Goal: Information Seeking & Learning: Learn about a topic

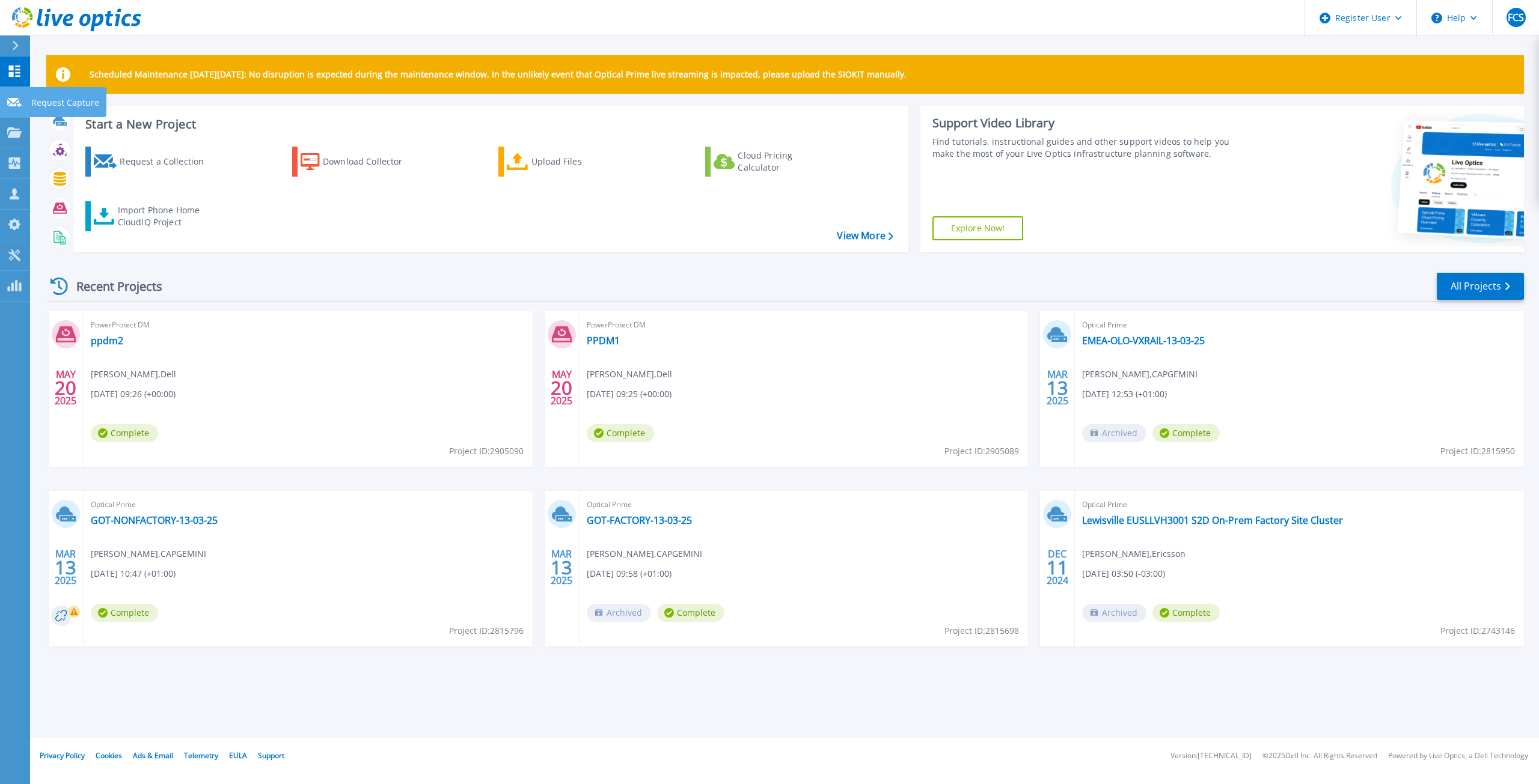
click at [5, 110] on link "Request Capture Request Capture" at bounding box center [14, 102] width 30 height 31
click at [14, 134] on icon at bounding box center [14, 132] width 14 height 11
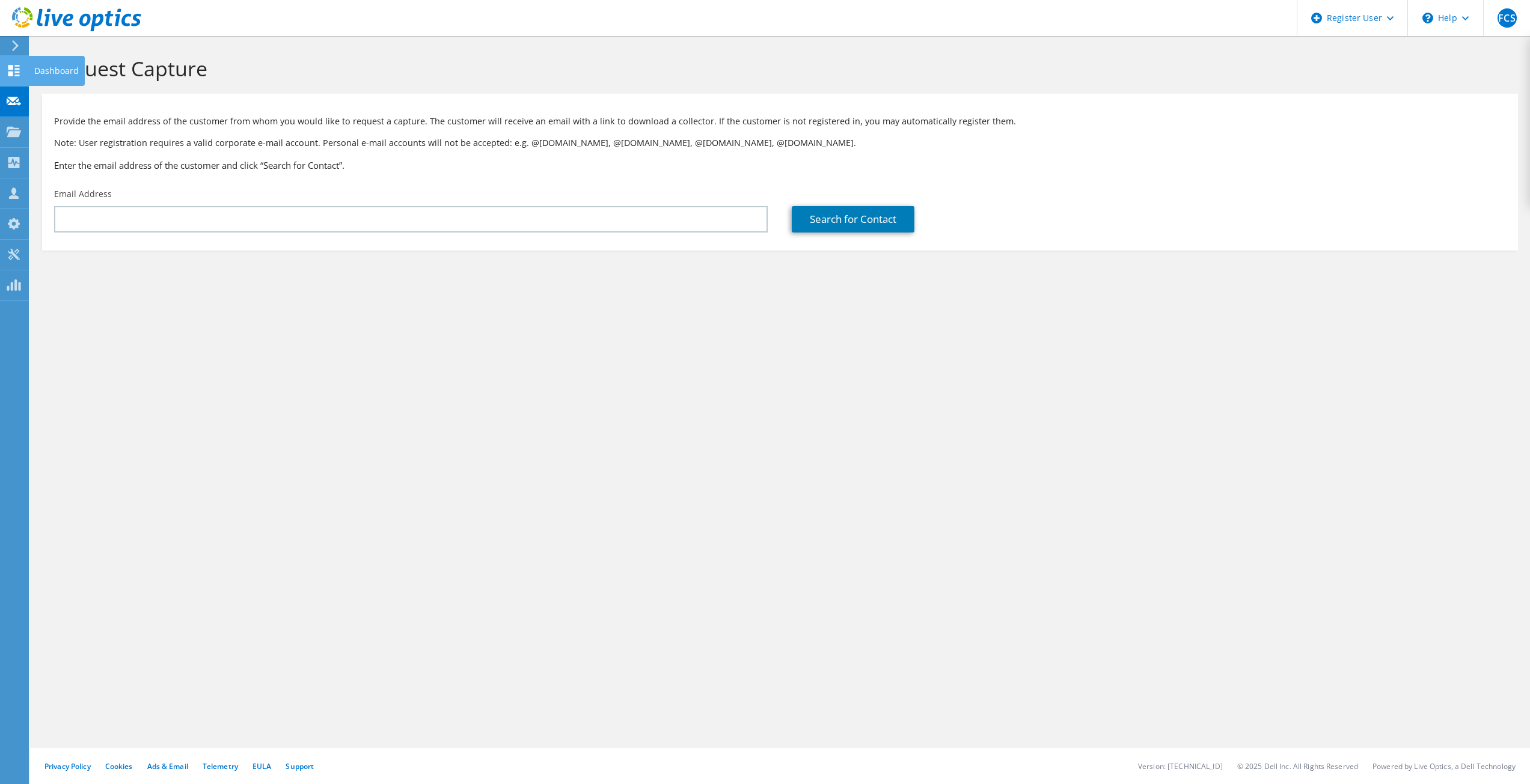
click at [10, 71] on use at bounding box center [14, 70] width 12 height 12
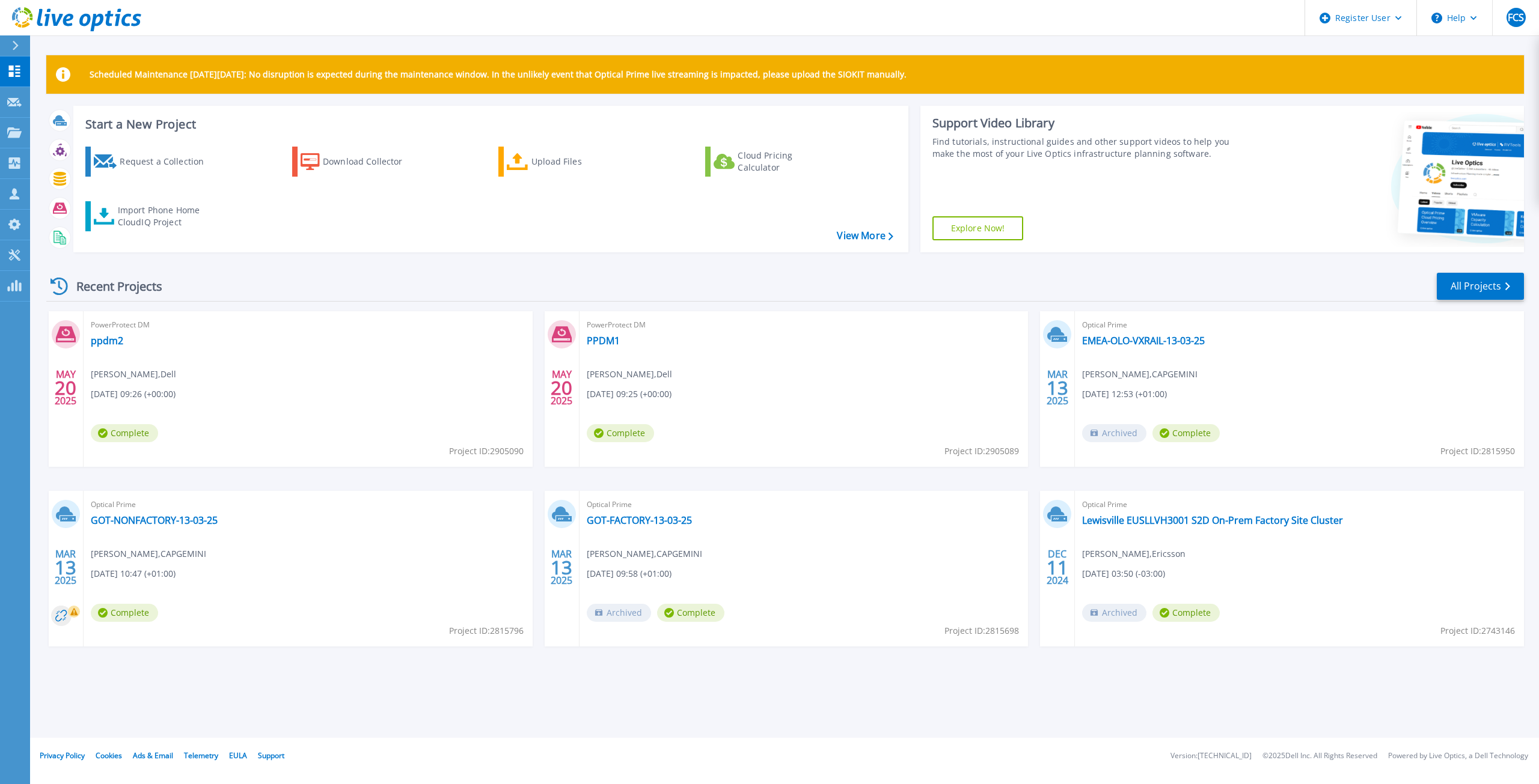
click at [541, 367] on div "MAY 20 2025 PowerProtect DM ppdm2 Florin Cristian Stan , Dell 05/20/2025, 09:26…" at bounding box center [781, 490] width 1488 height 359
click at [7, 131] on icon at bounding box center [14, 132] width 14 height 11
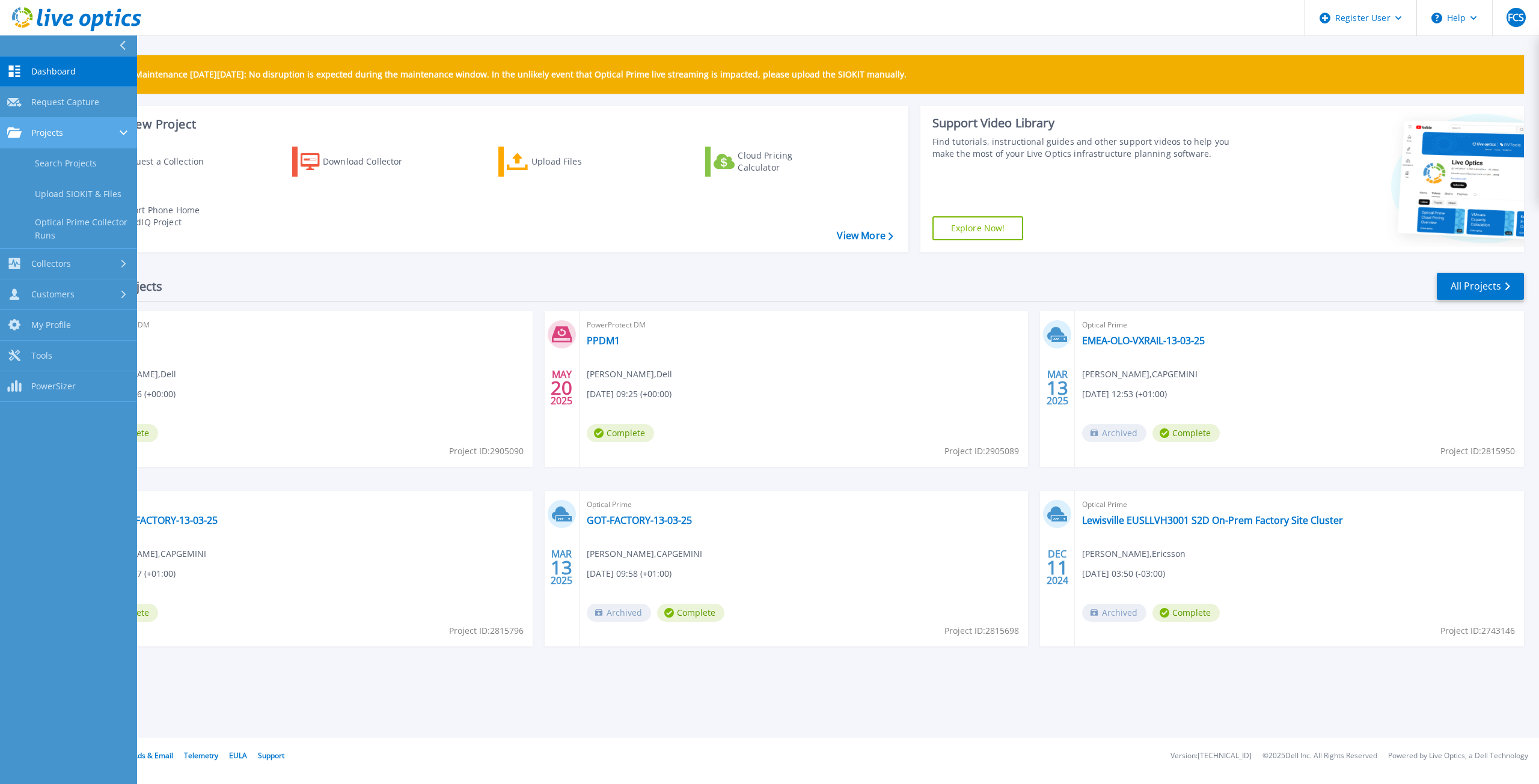
click at [7, 131] on icon at bounding box center [14, 132] width 14 height 11
click at [117, 41] on button at bounding box center [69, 46] width 137 height 21
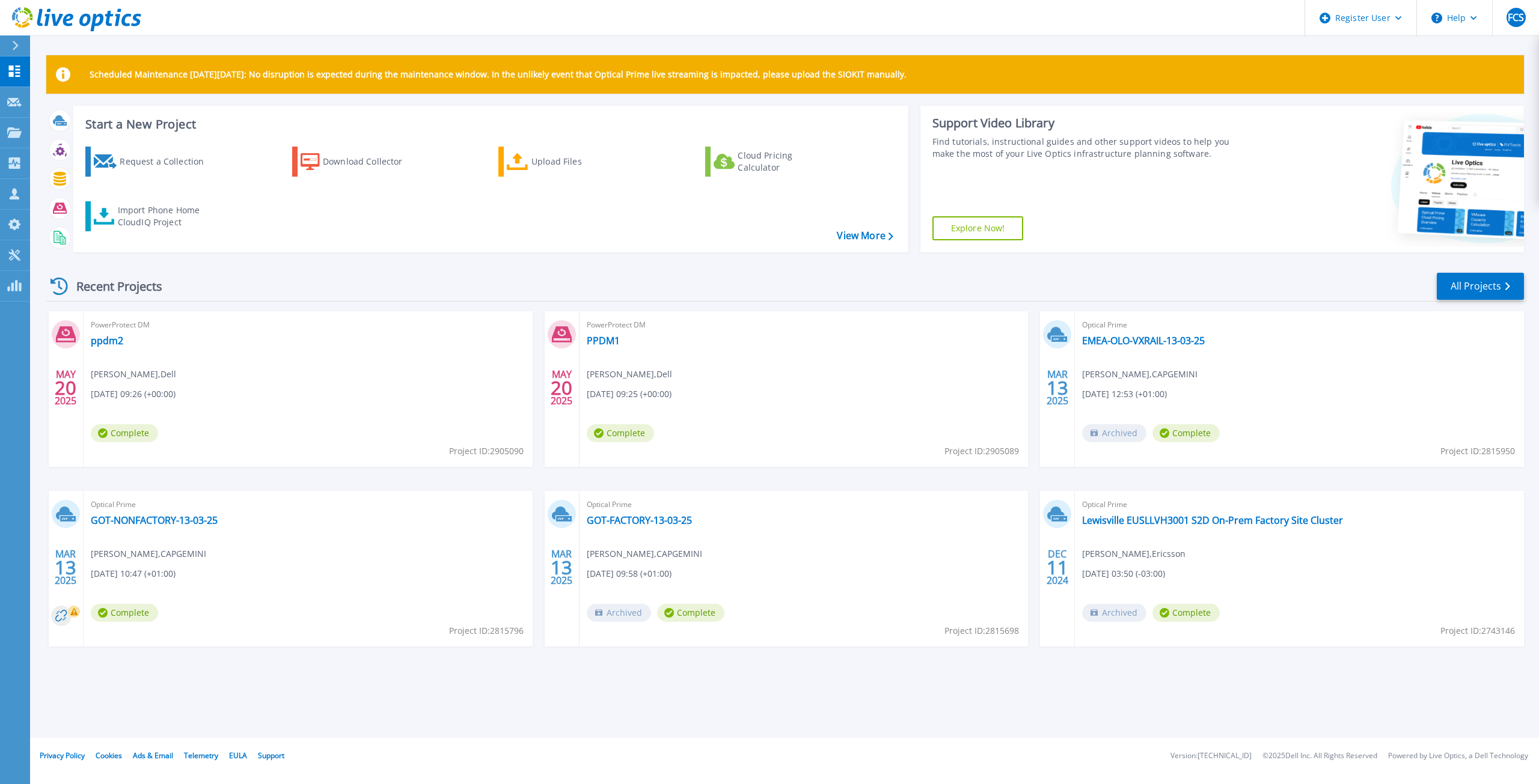
click at [117, 41] on div "Scheduled Maintenance on Monday 22nd September: No disruption is expected durin…" at bounding box center [784, 369] width 1509 height 738
click at [18, 134] on icon at bounding box center [14, 132] width 14 height 11
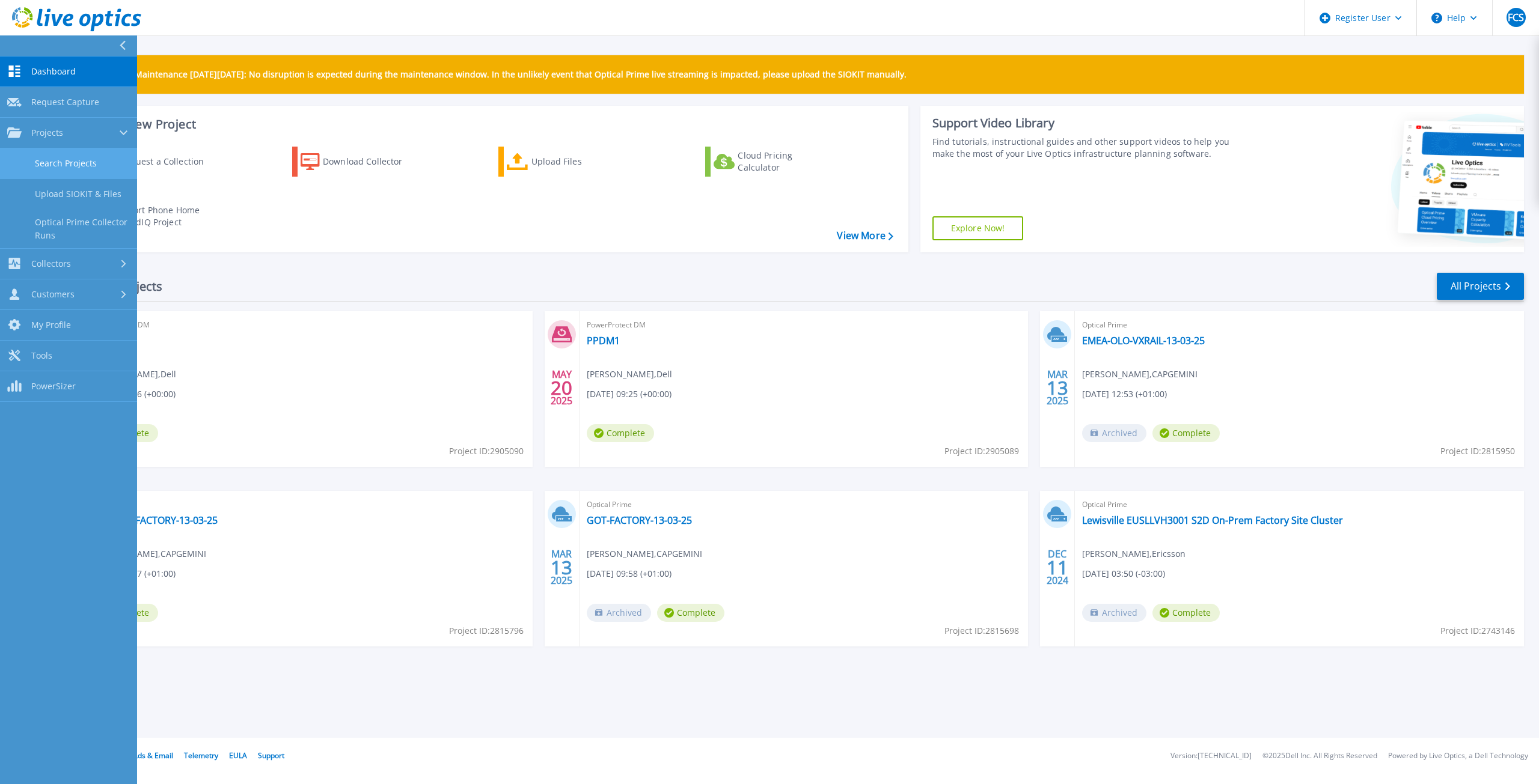
click at [53, 160] on link "Search Projects" at bounding box center [69, 164] width 137 height 31
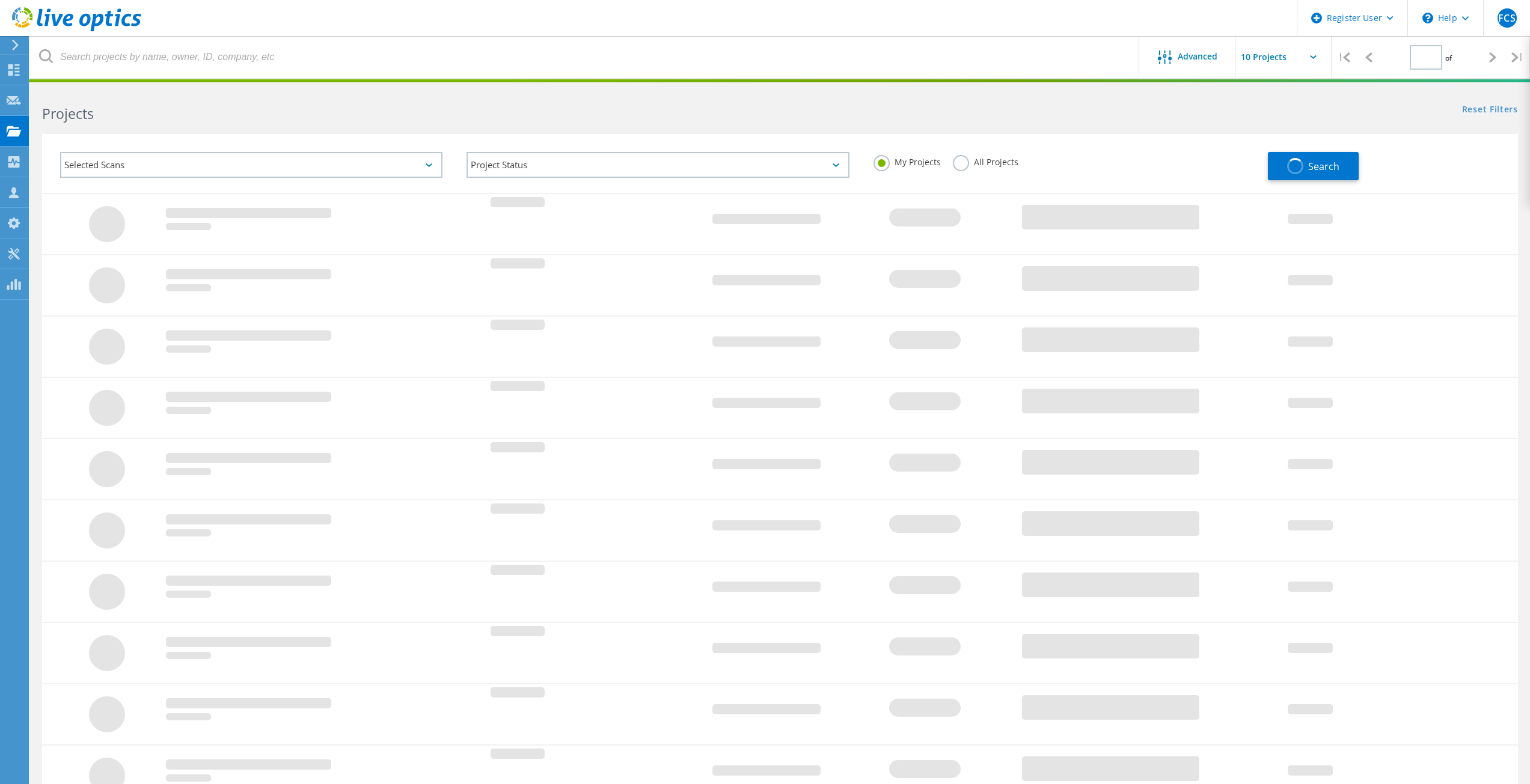
type input "1"
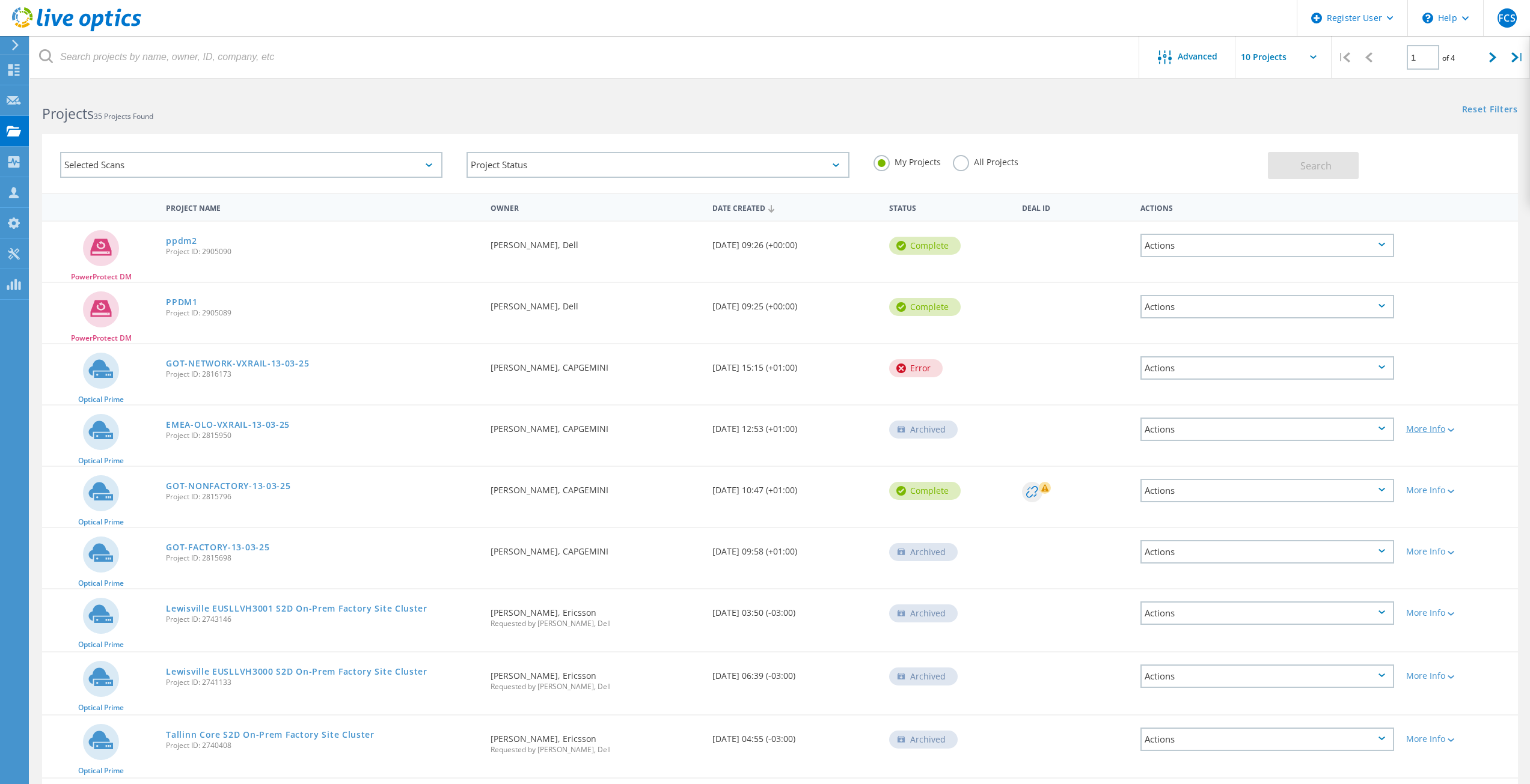
click at [1455, 426] on div at bounding box center [1449, 429] width 9 height 7
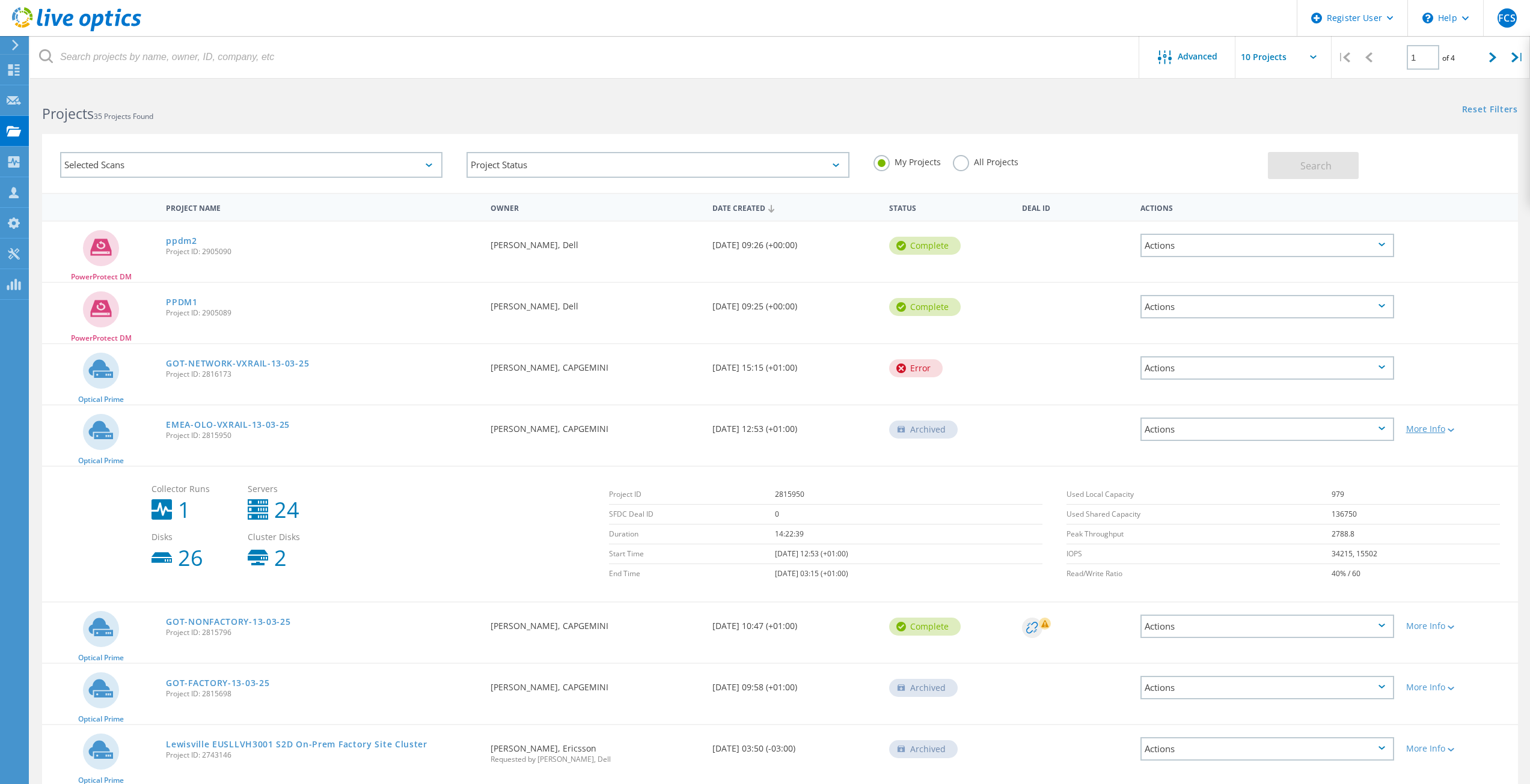
click at [1455, 426] on div at bounding box center [1449, 429] width 9 height 7
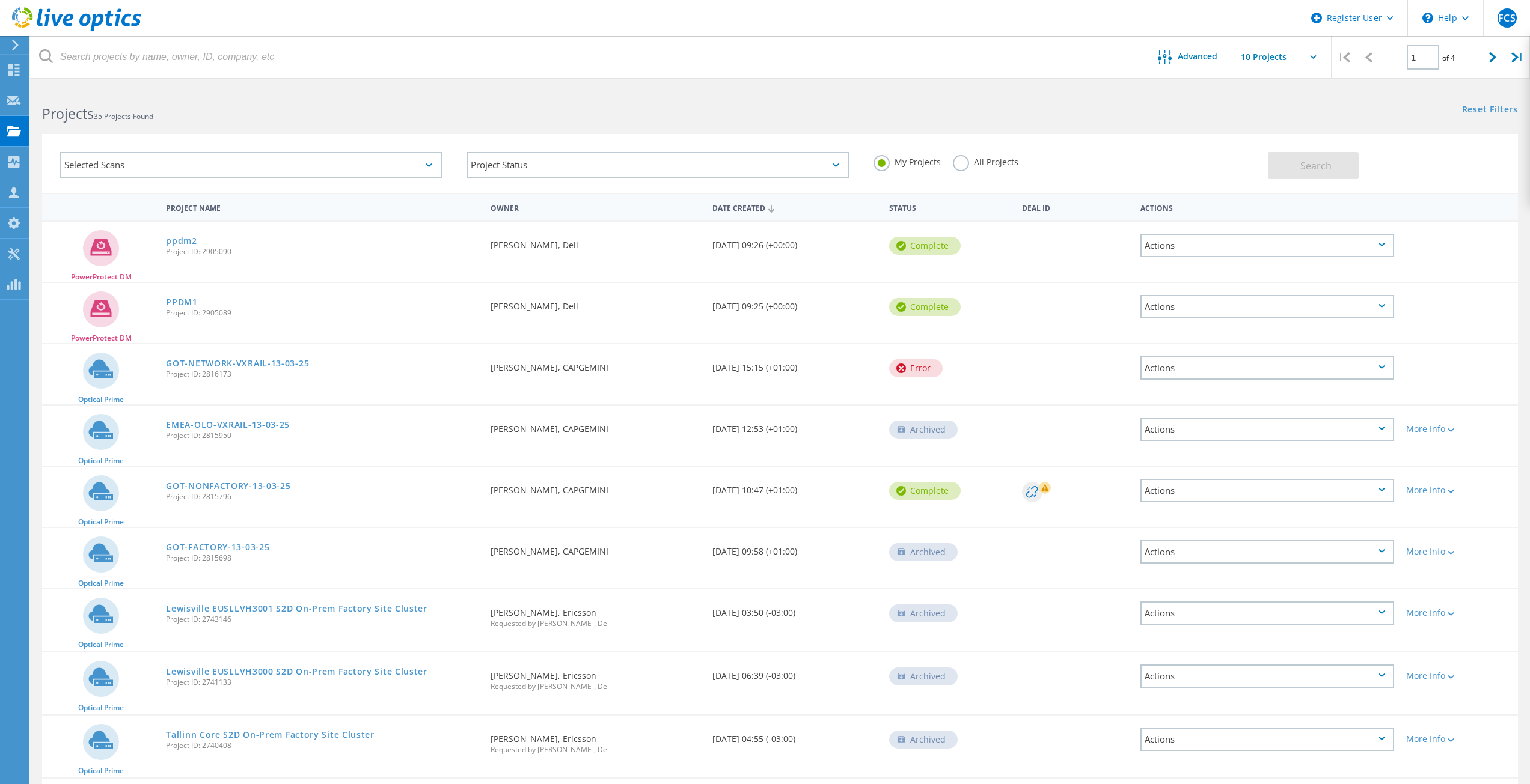
click at [719, 430] on div "Date Created 03/13/2025, 12:53 (+01:00)" at bounding box center [795, 425] width 178 height 40
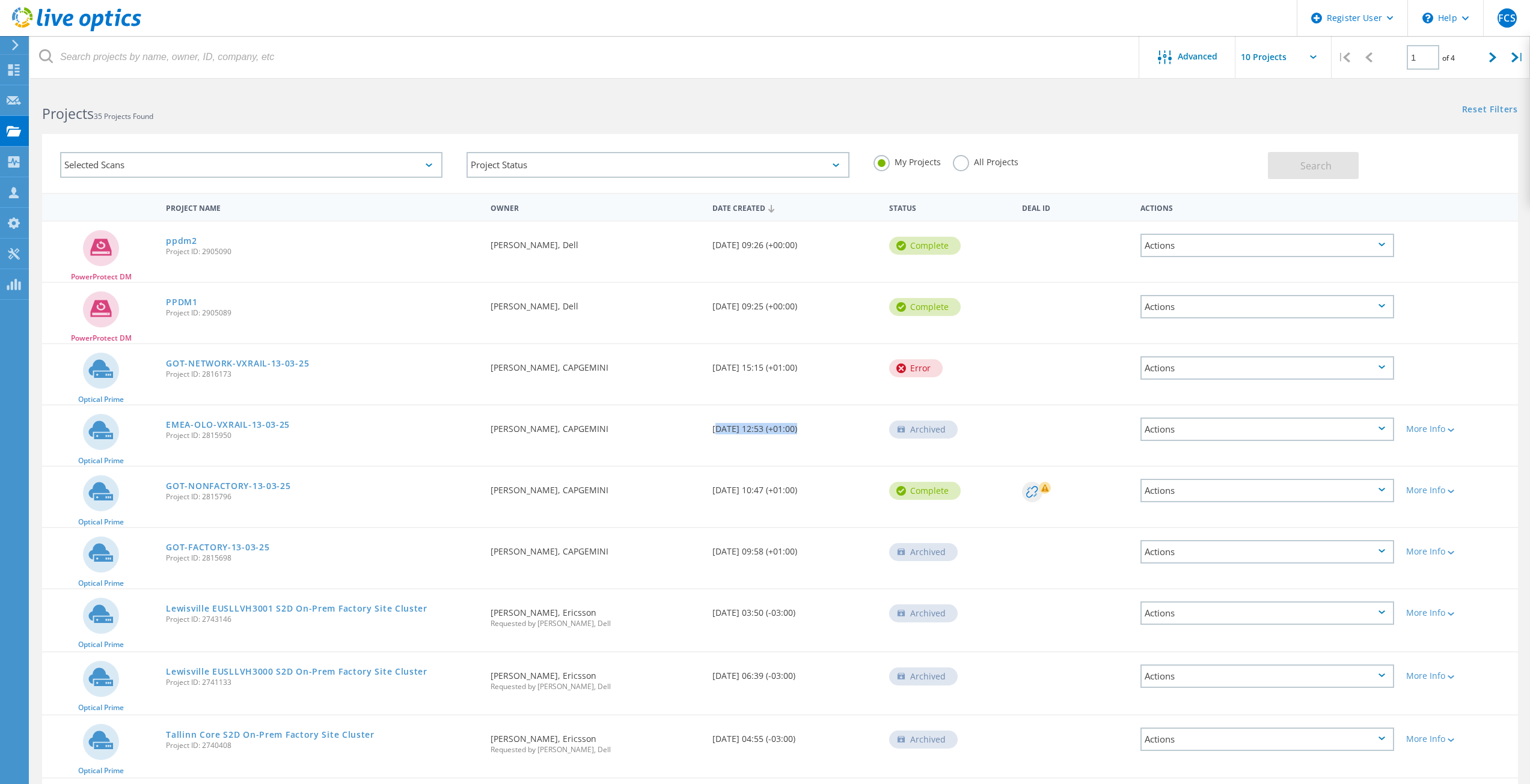
click at [719, 430] on div "Date Created 03/13/2025, 12:53 (+01:00)" at bounding box center [795, 425] width 178 height 40
click at [754, 431] on div "Date Created 03/13/2025, 12:53 (+01:00)" at bounding box center [795, 425] width 178 height 40
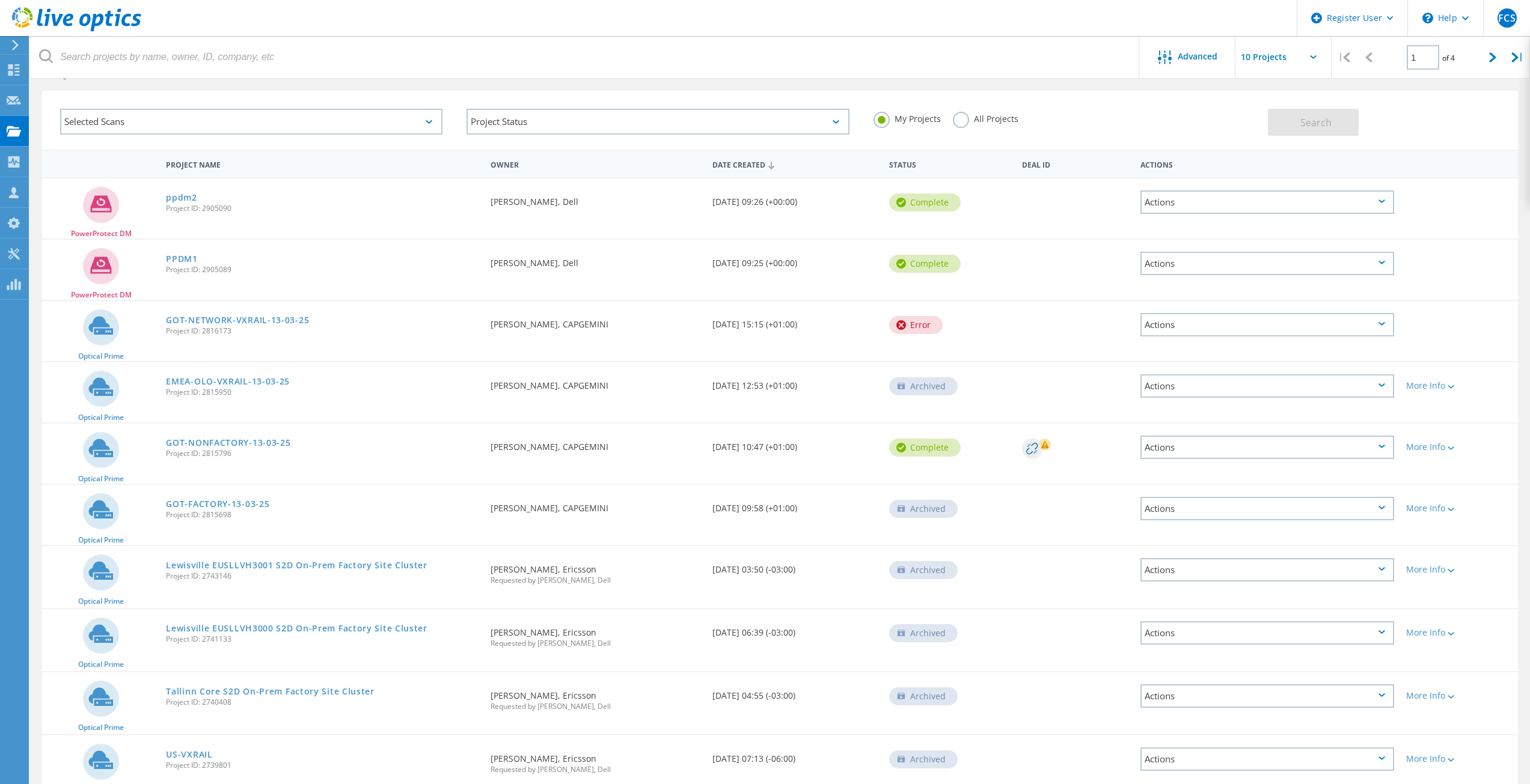
scroll to position [60, 0]
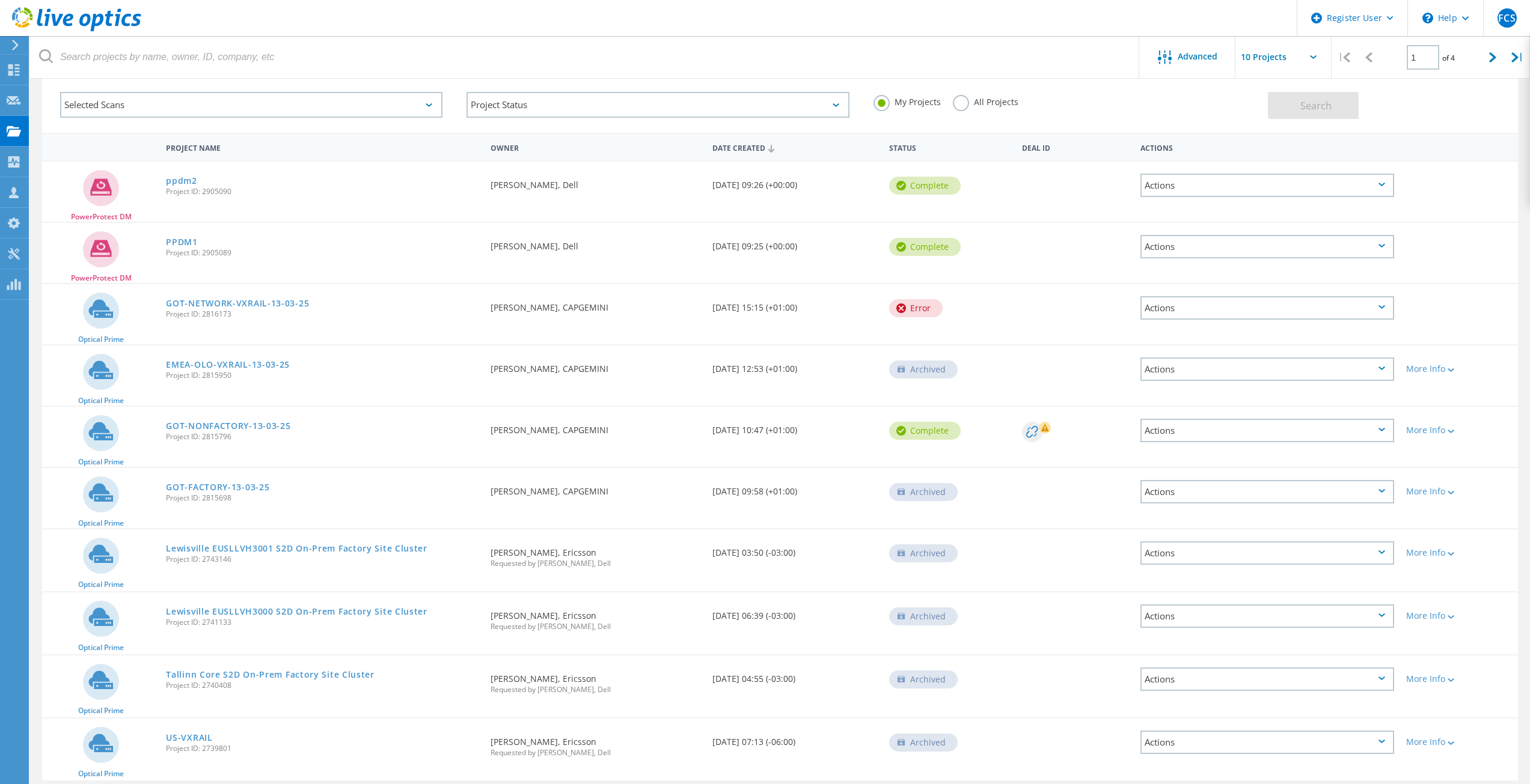
click at [398, 463] on div "Optical Prime GOT-NONFACTORY-13-03-25 Project ID: 2815796 Requested By Sanjay J…" at bounding box center [780, 436] width 1476 height 60
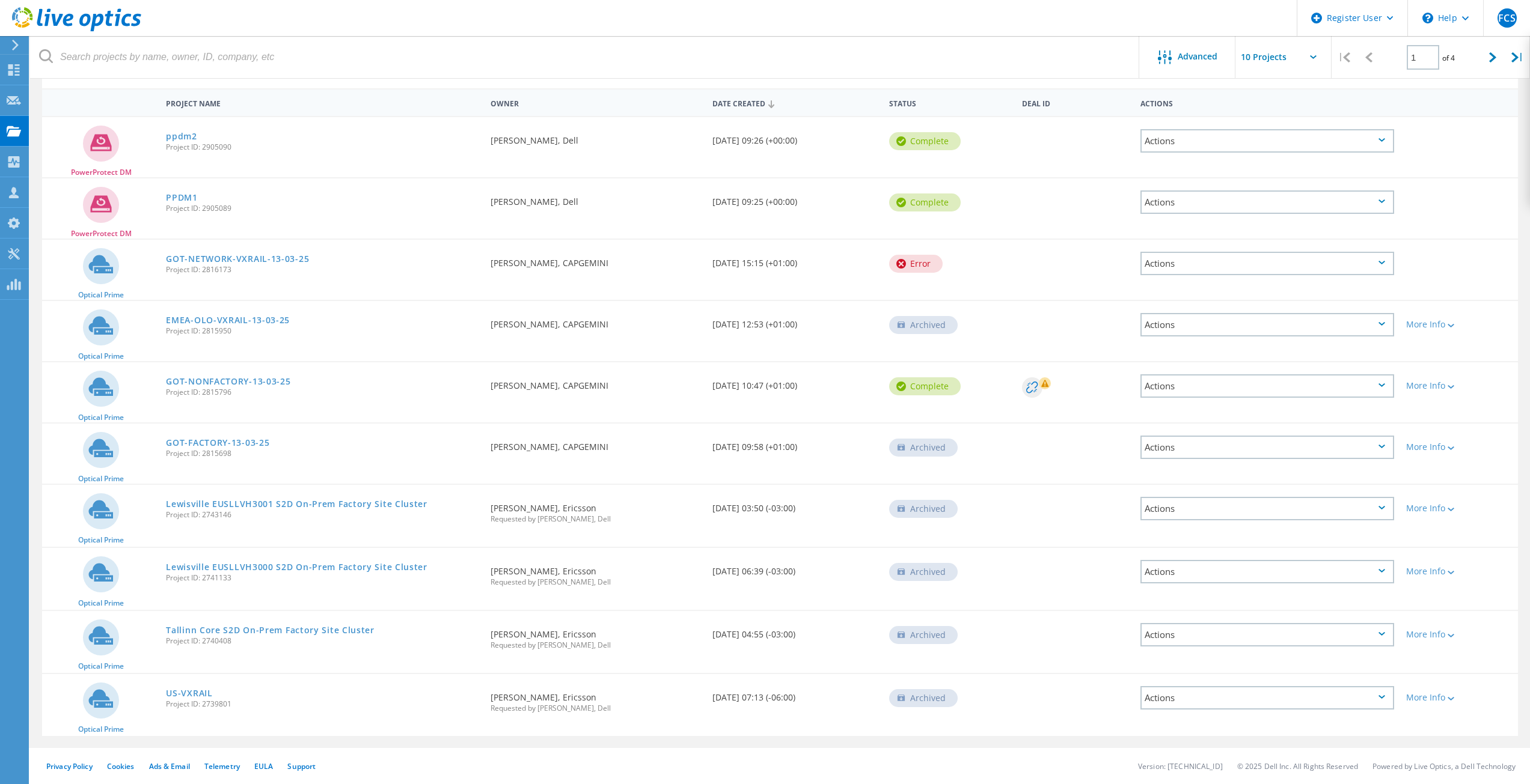
scroll to position [0, 0]
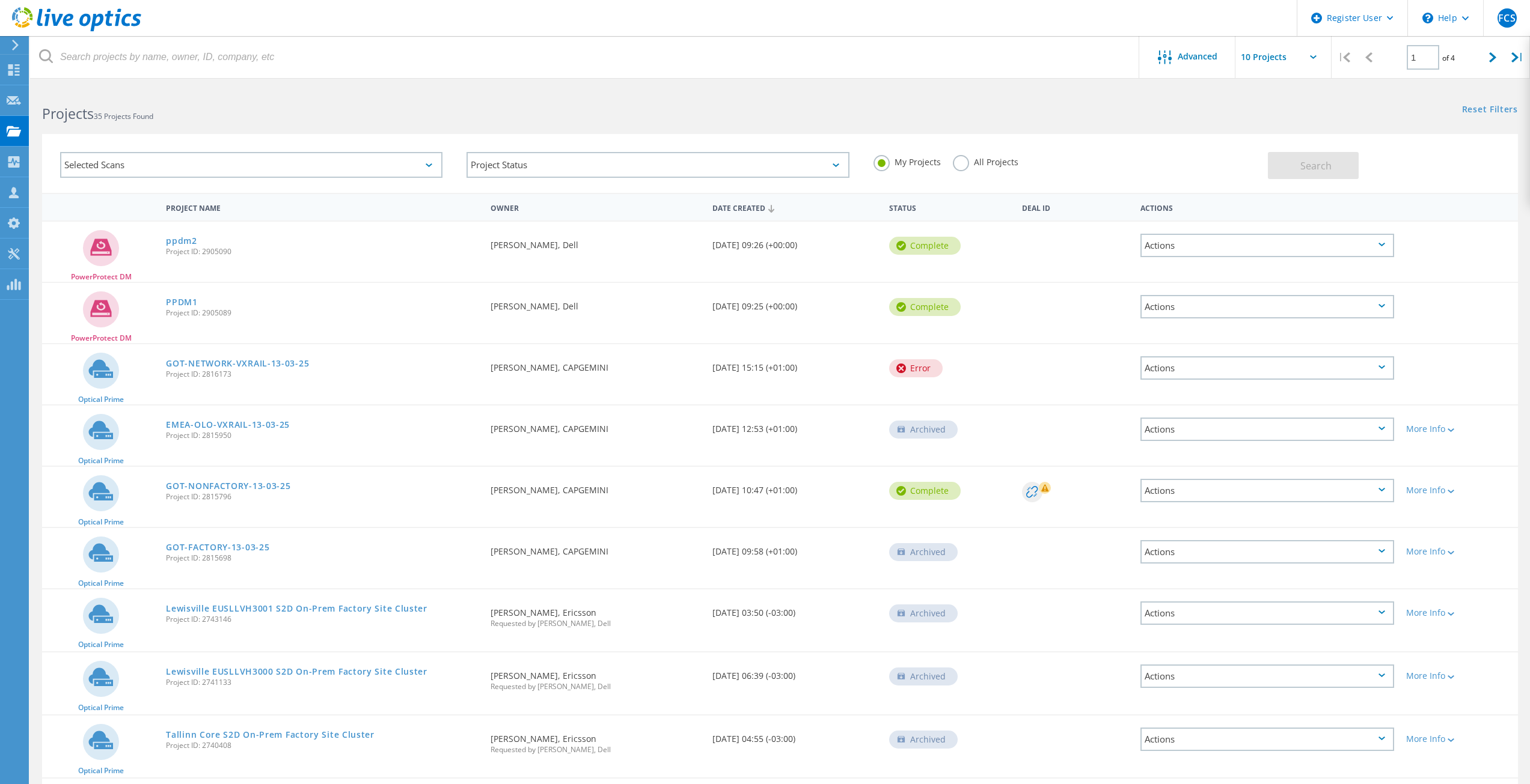
click at [356, 405] on div "PowerProtect DM ppdm2 Project ID: 2905090 Requested By Florin Cristian Stan, De…" at bounding box center [780, 530] width 1476 height 620
click at [432, 424] on div "EMEA-OLO-VXRAIL-13-03-25 Project ID: 2815950" at bounding box center [323, 428] width 325 height 45
click at [411, 456] on div "Optical Prime EMEA-OLO-VXRAIL-13-03-25 Project ID: 2815950 Requested By Sanjay …" at bounding box center [780, 435] width 1476 height 60
click at [310, 195] on div "Project Name Owner Date Created Status Deal Id Actions" at bounding box center [780, 207] width 1476 height 28
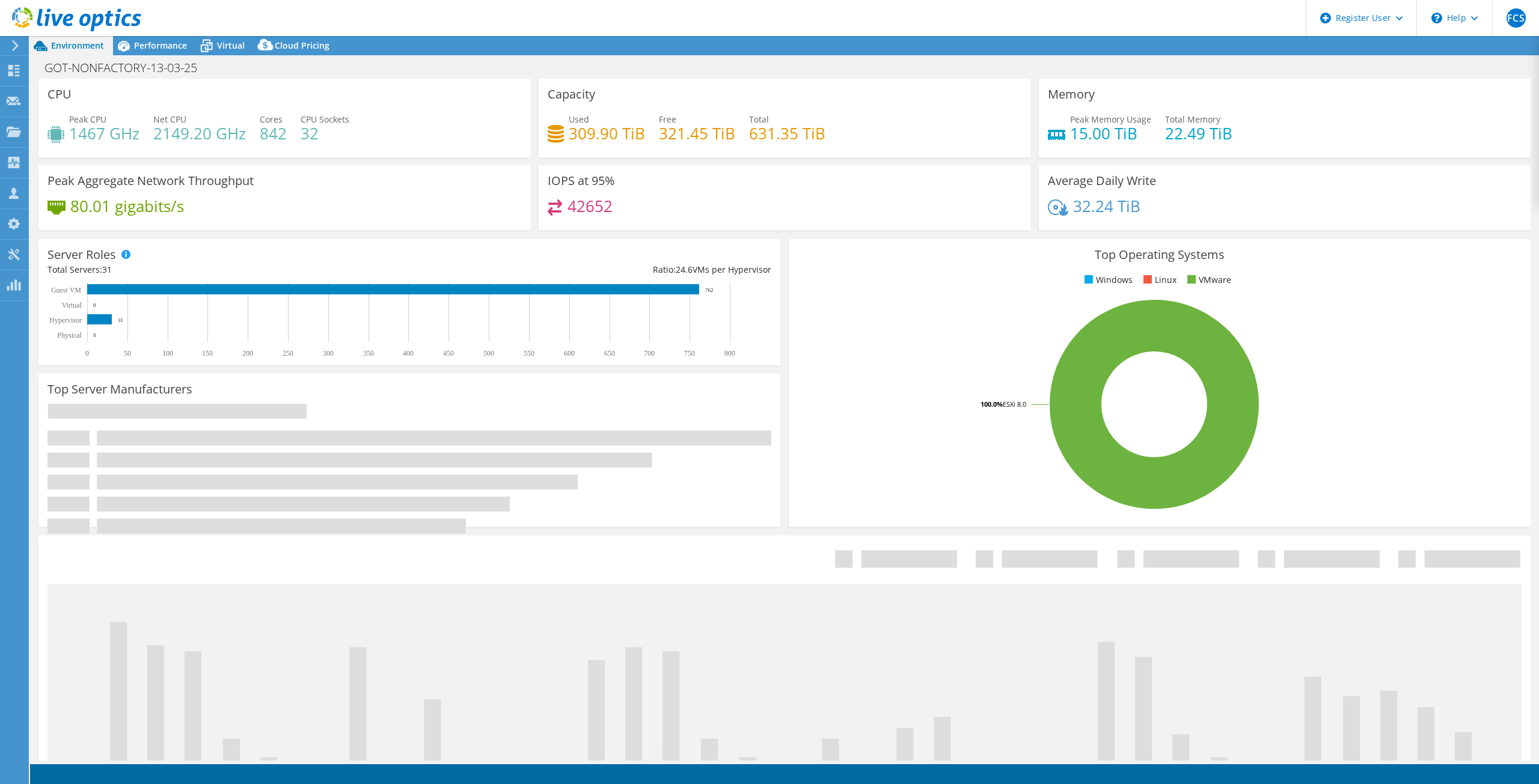
select select "USD"
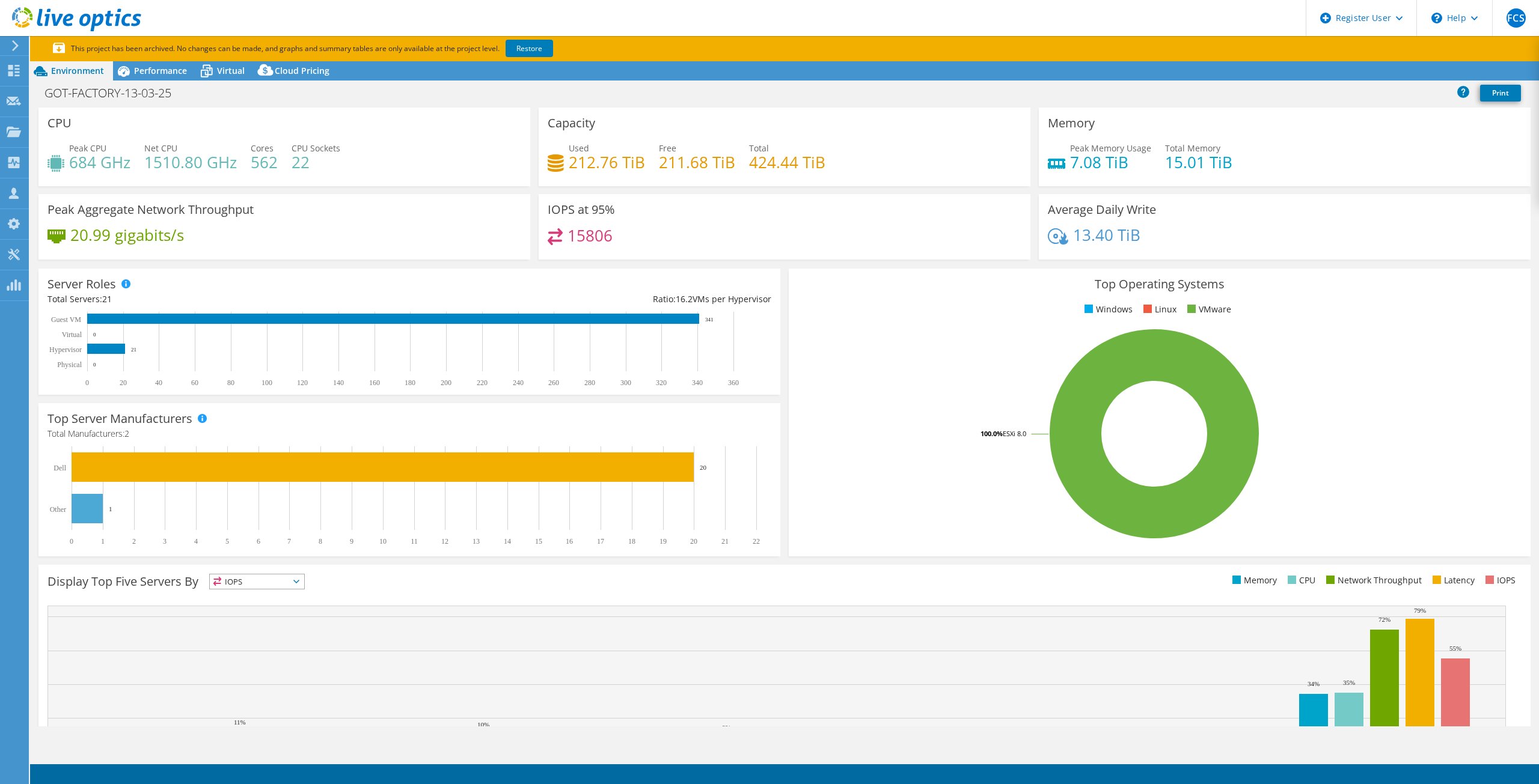
select select "USD"
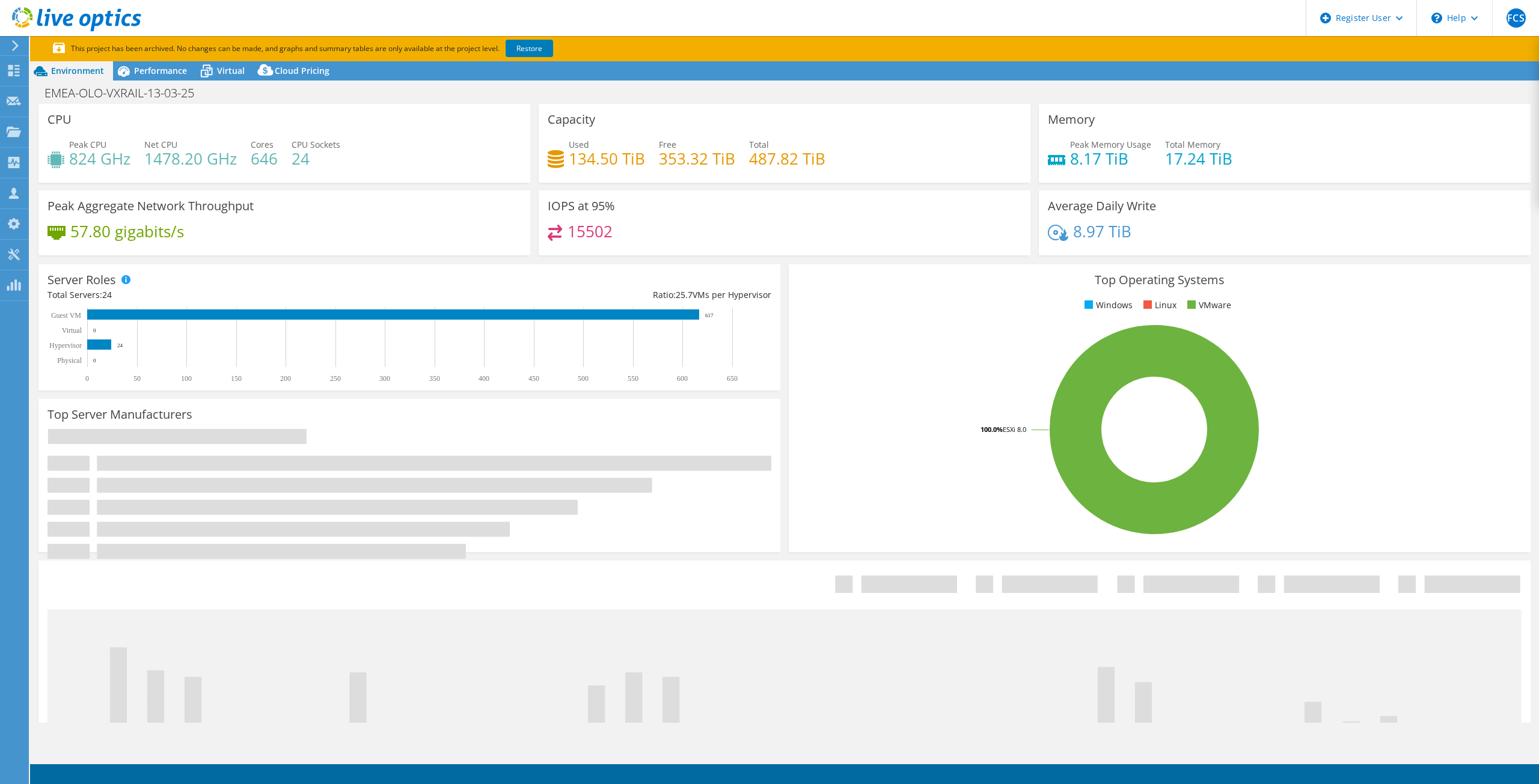
select select "USD"
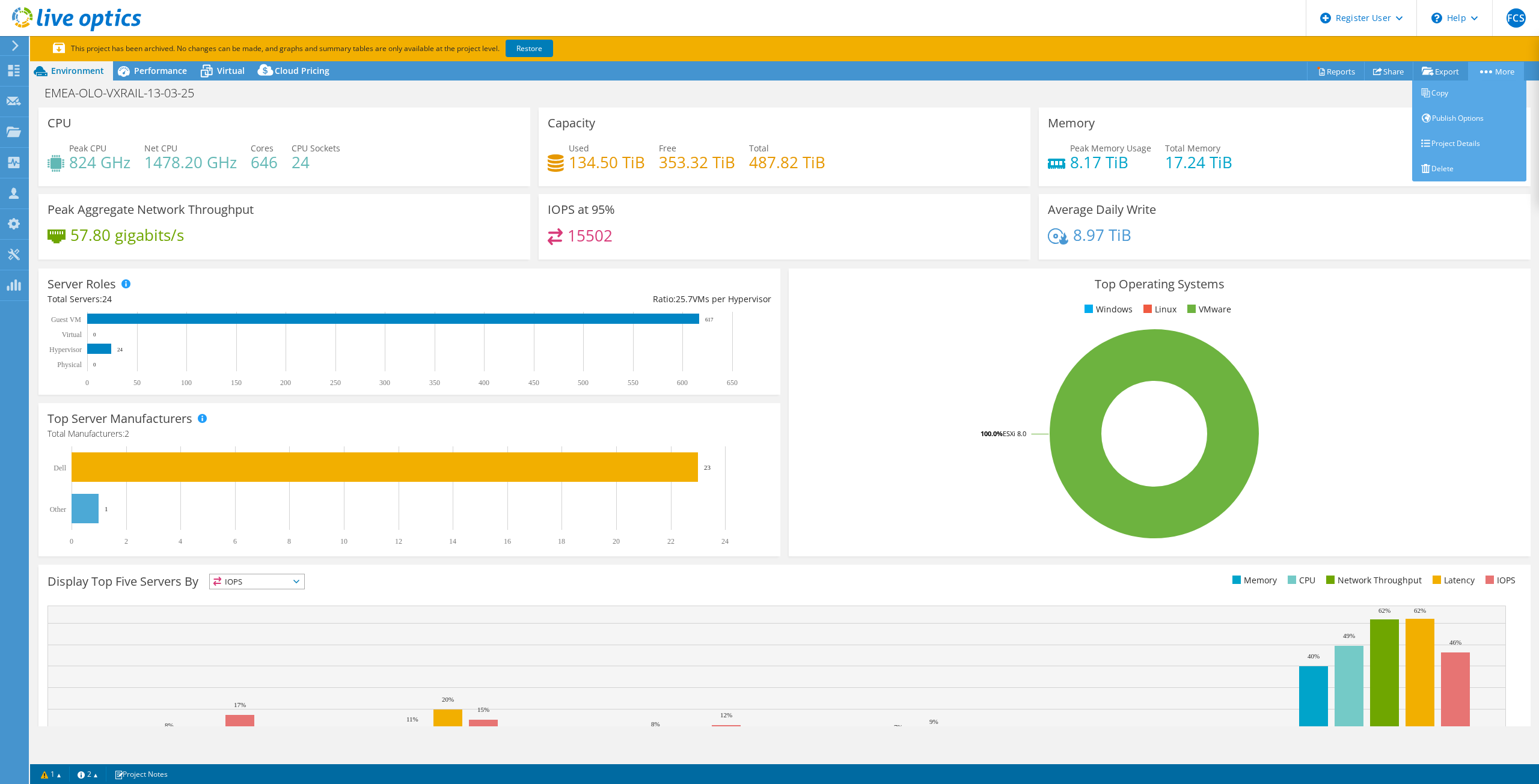
click at [1512, 67] on link "More" at bounding box center [1496, 70] width 56 height 18
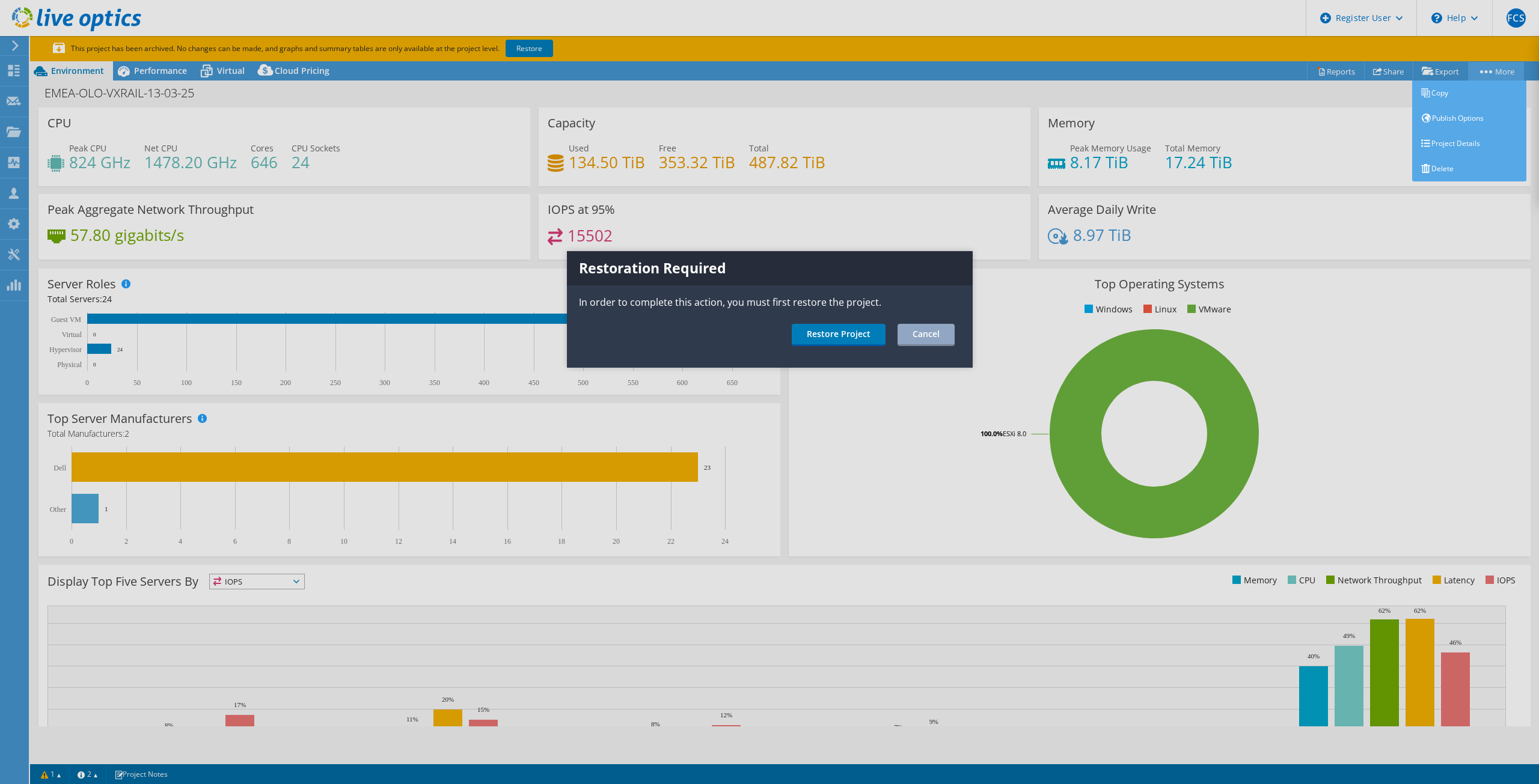
click at [1512, 67] on div "This project has been archived. No changes can be made, and graphs and summary …" at bounding box center [784, 409] width 1509 height 748
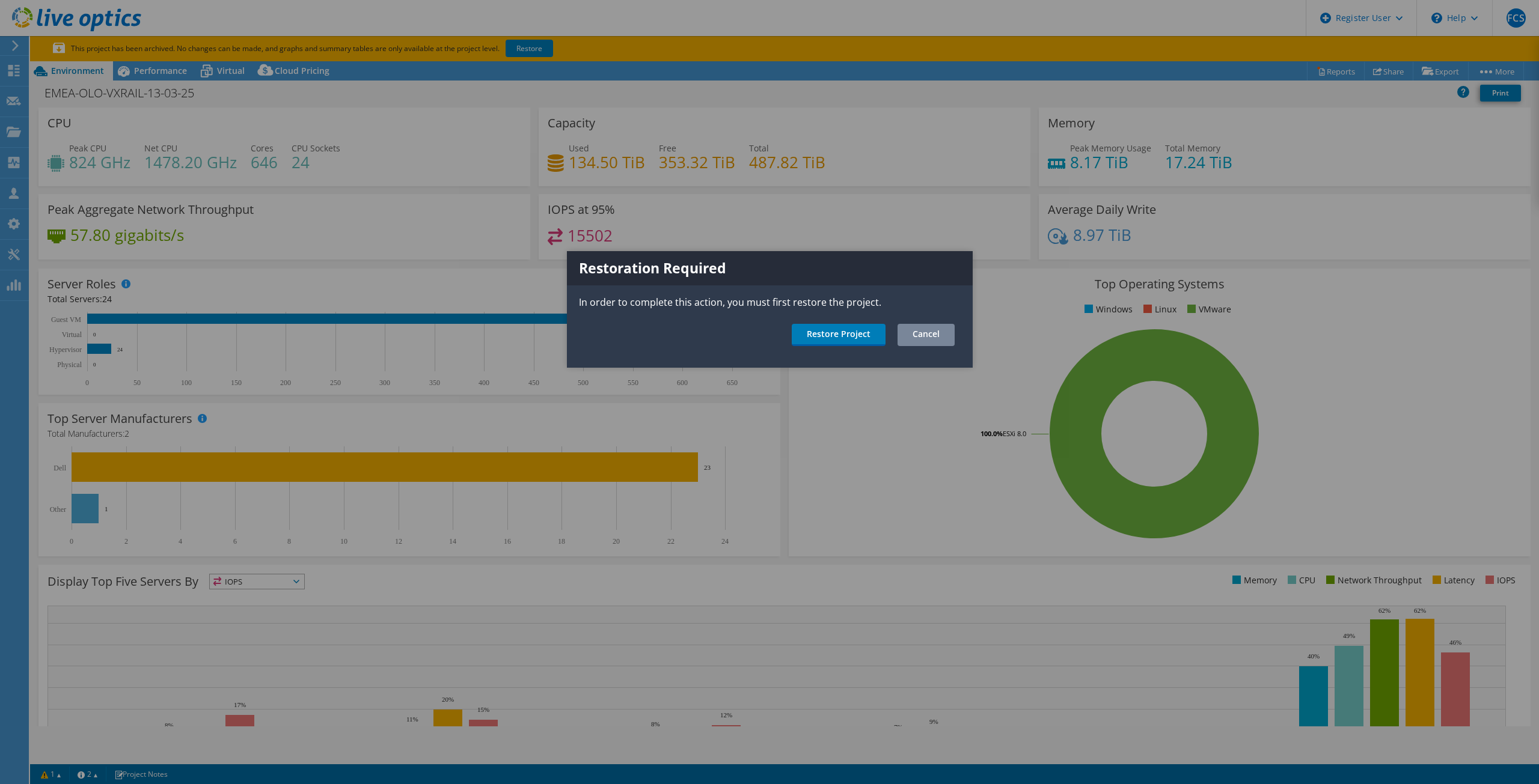
click at [946, 338] on link "Cancel" at bounding box center [926, 334] width 57 height 22
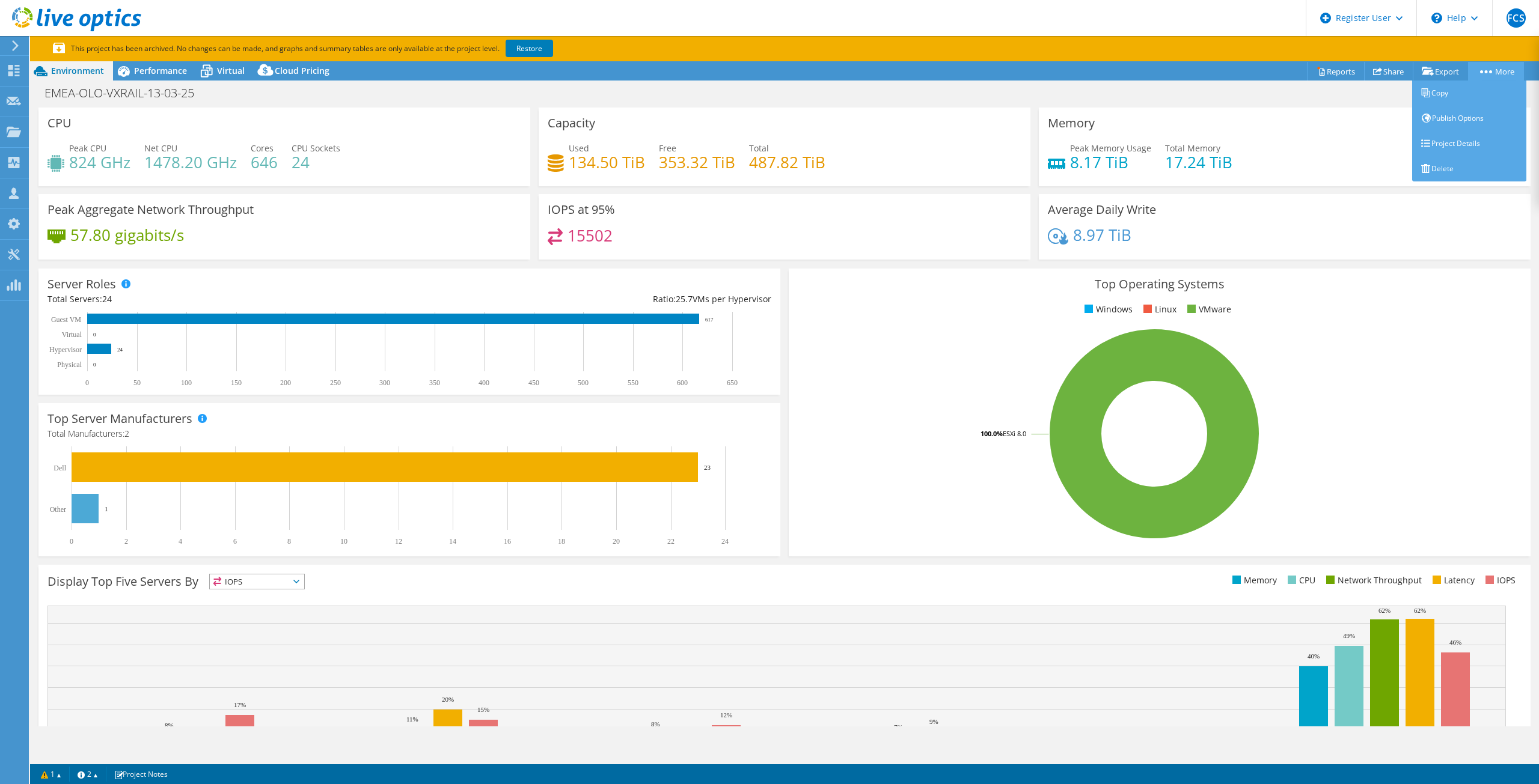
click at [1504, 75] on link "More" at bounding box center [1496, 70] width 56 height 18
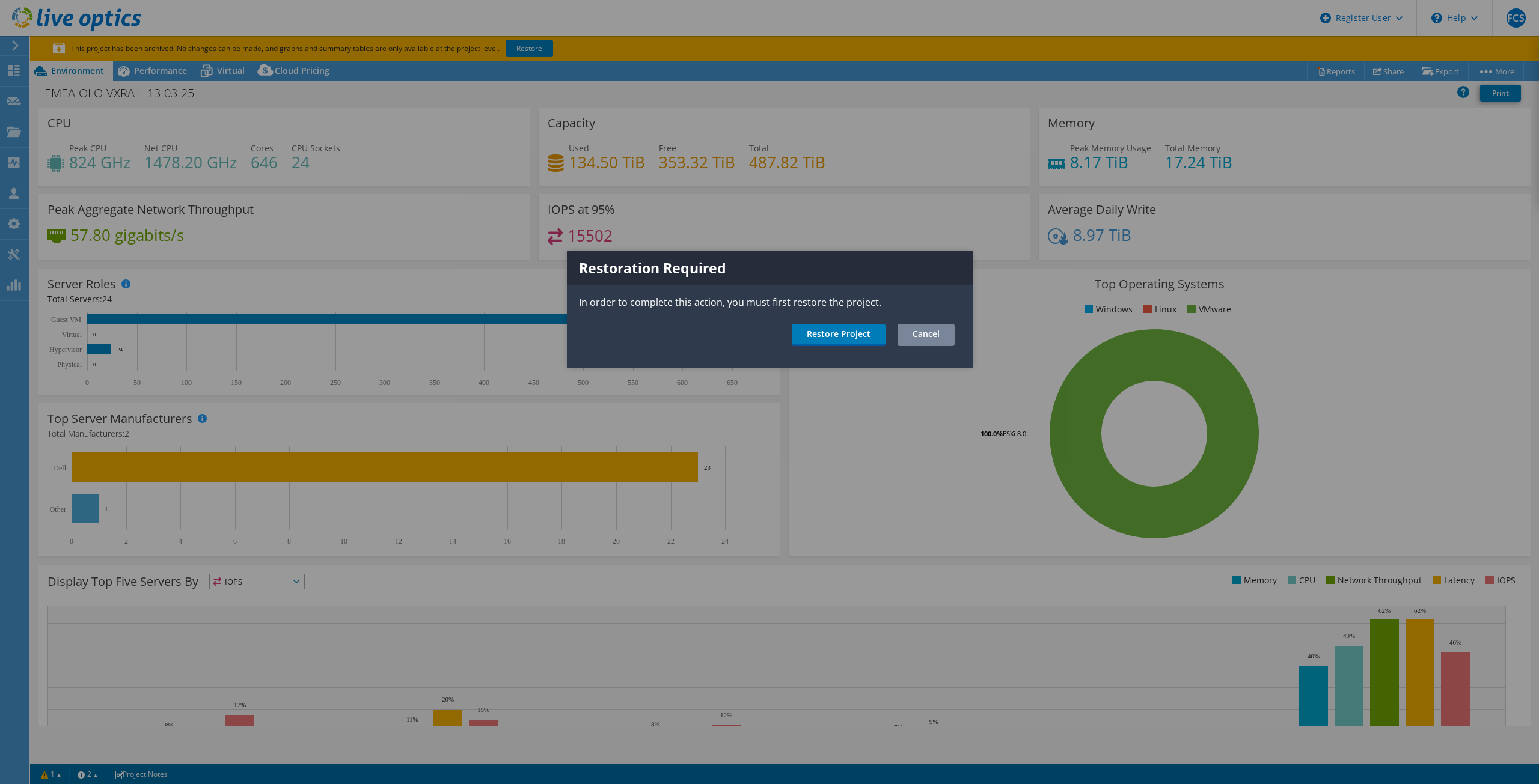
click at [914, 338] on link "Cancel" at bounding box center [926, 334] width 57 height 22
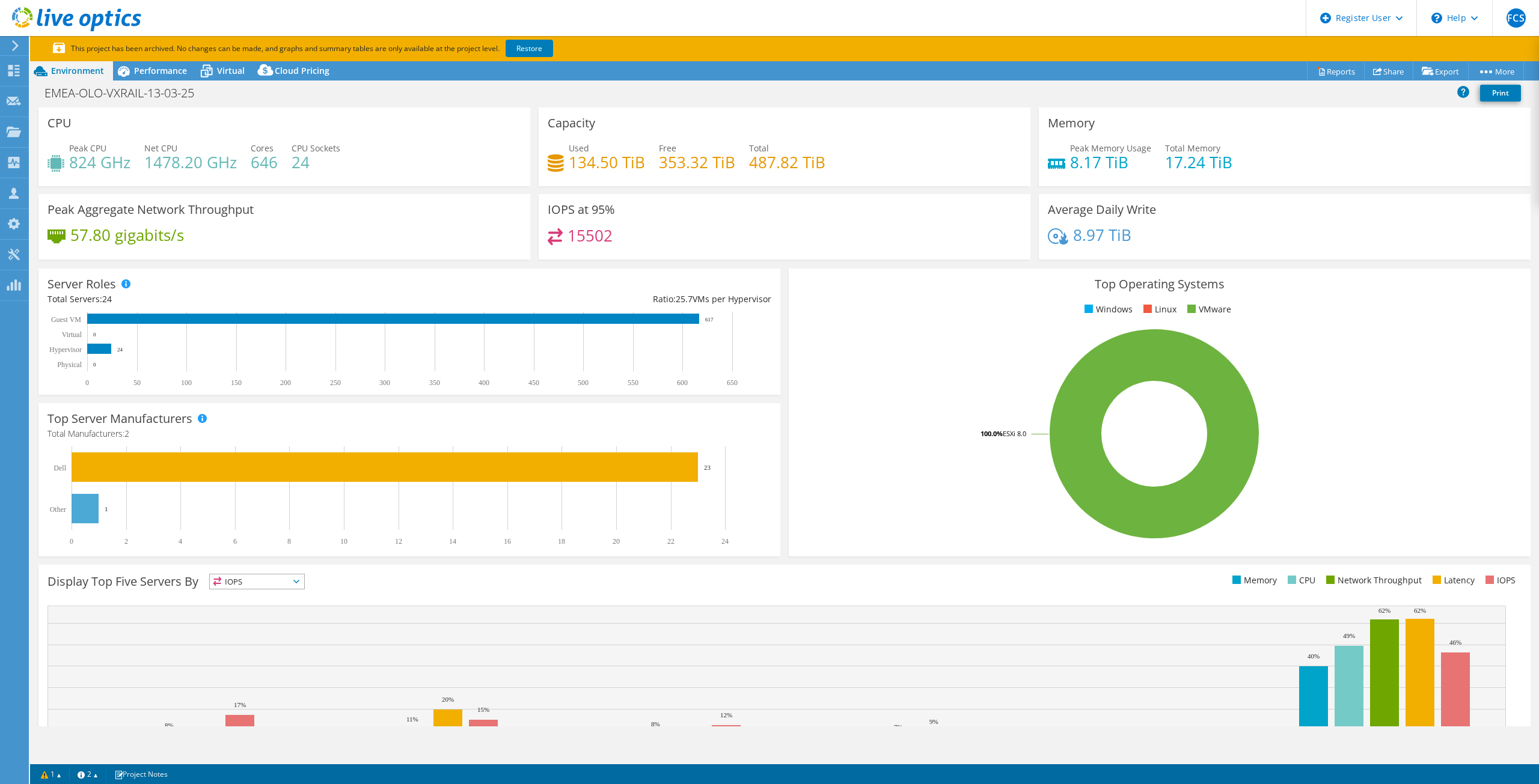
click at [185, 193] on div "CPU Peak CPU 824 GHz Net CPU 1478.20 GHz Cores 646 CPU Sockets 24" at bounding box center [284, 151] width 500 height 87
click at [617, 169] on h4 "134.50 TiB" at bounding box center [607, 162] width 76 height 14
click at [697, 165] on h4 "353.32 TiB" at bounding box center [697, 162] width 76 height 14
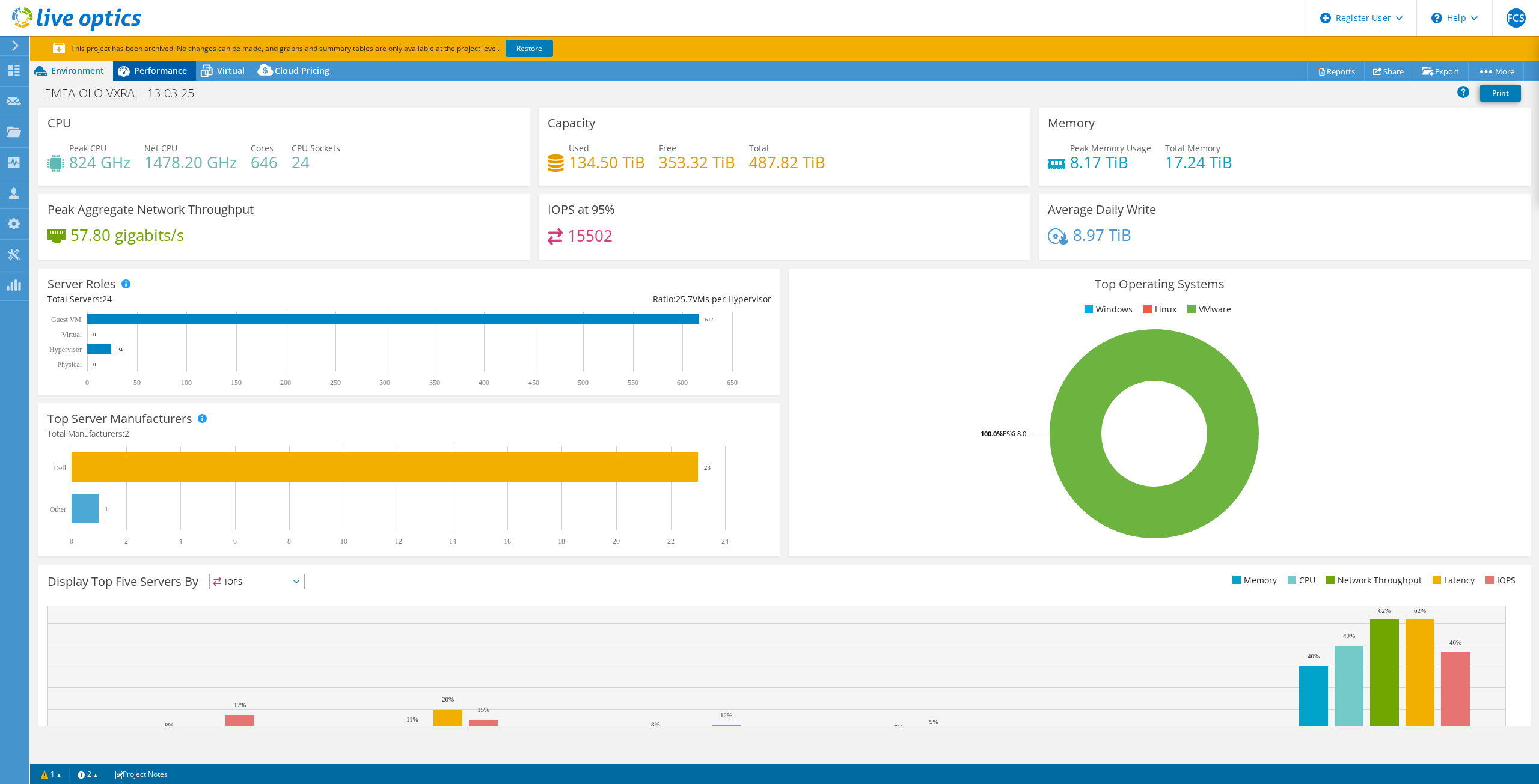
click at [173, 70] on span "Performance" at bounding box center [160, 70] width 53 height 12
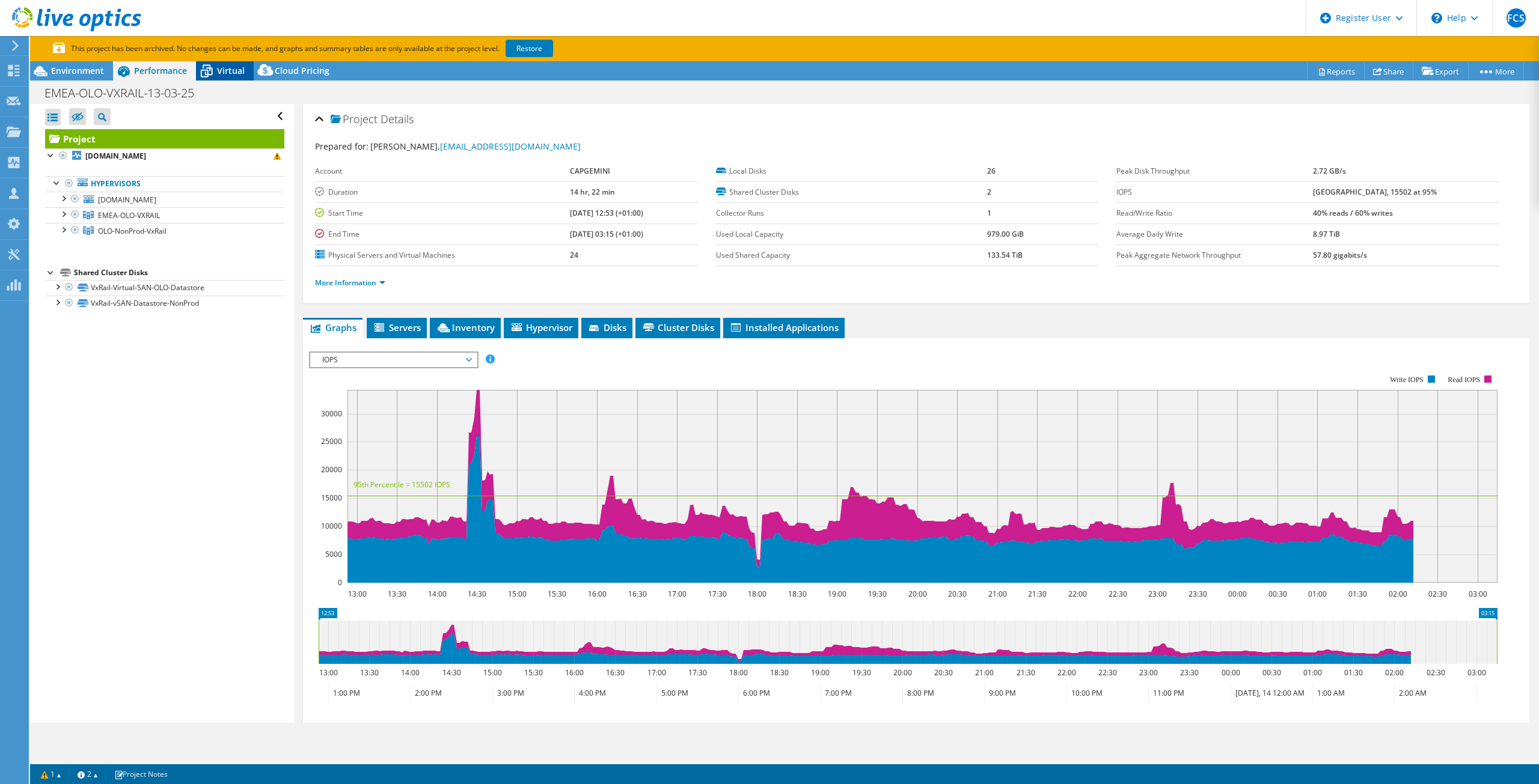
click at [237, 67] on span "Virtual" at bounding box center [231, 70] width 28 height 12
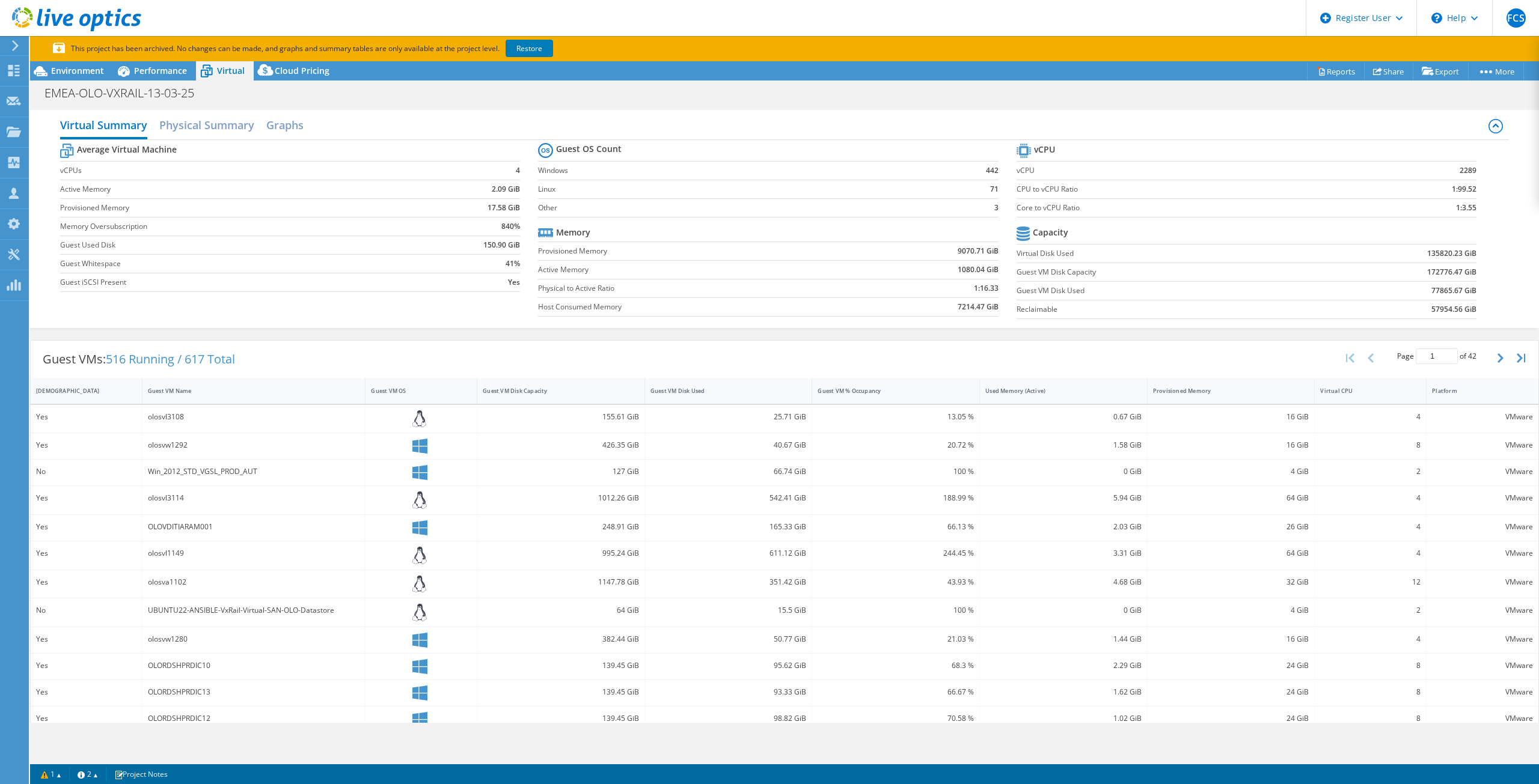
click at [525, 262] on section "Average Virtual Machine vCPUs 4 Active Memory 2.09 GiB Provisioned Memory 17.58…" at bounding box center [299, 219] width 478 height 157
drag, startPoint x: 448, startPoint y: 192, endPoint x: 442, endPoint y: 222, distance: 30.6
click at [450, 208] on tbody "Average Virtual Machine vCPUs 4 Active Memory 2.09 GiB Provisioned Memory 17.58…" at bounding box center [290, 216] width 460 height 152
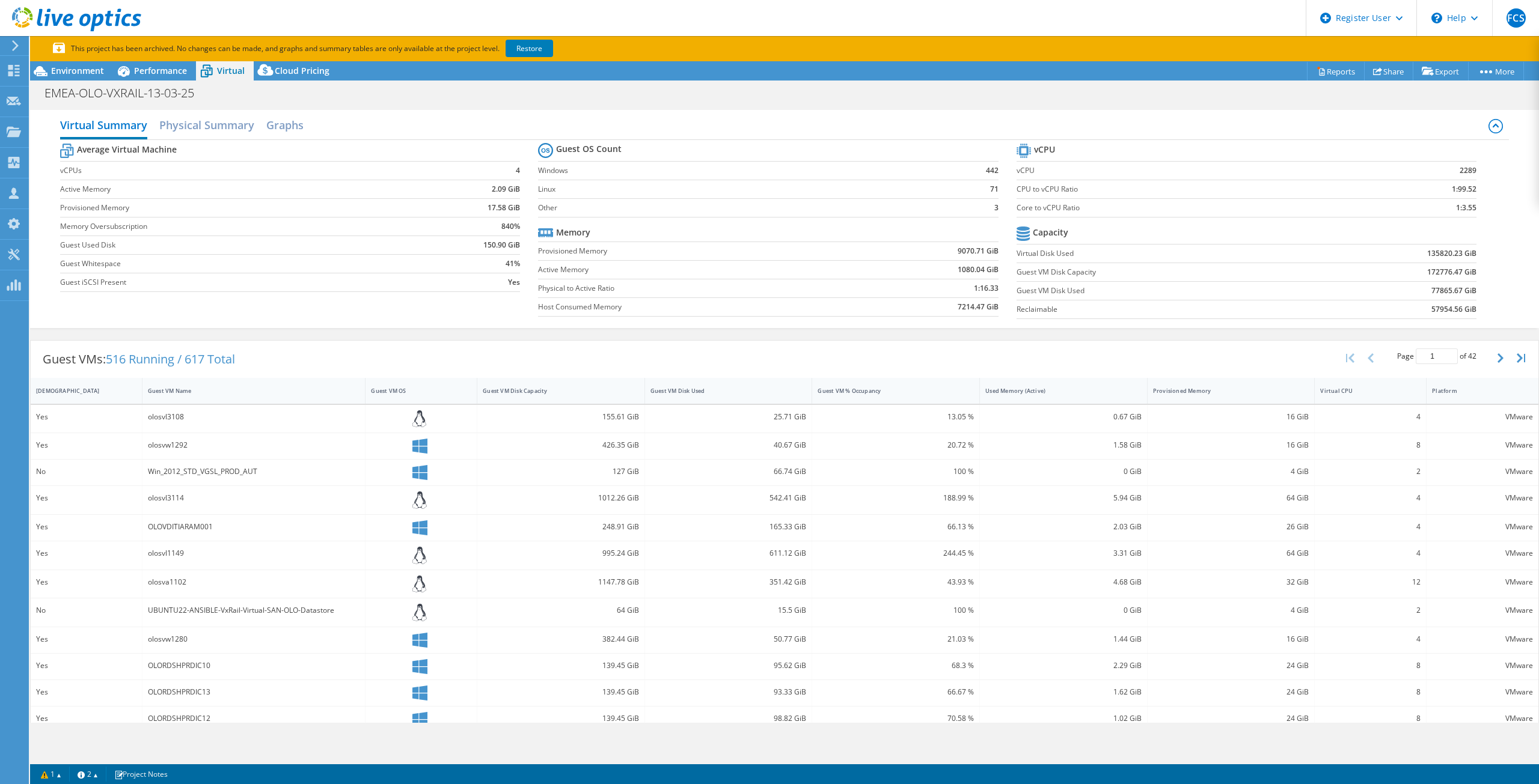
click at [337, 242] on label "Guest Used Disk" at bounding box center [235, 245] width 350 height 12
click at [210, 122] on h2 "Physical Summary" at bounding box center [207, 126] width 95 height 26
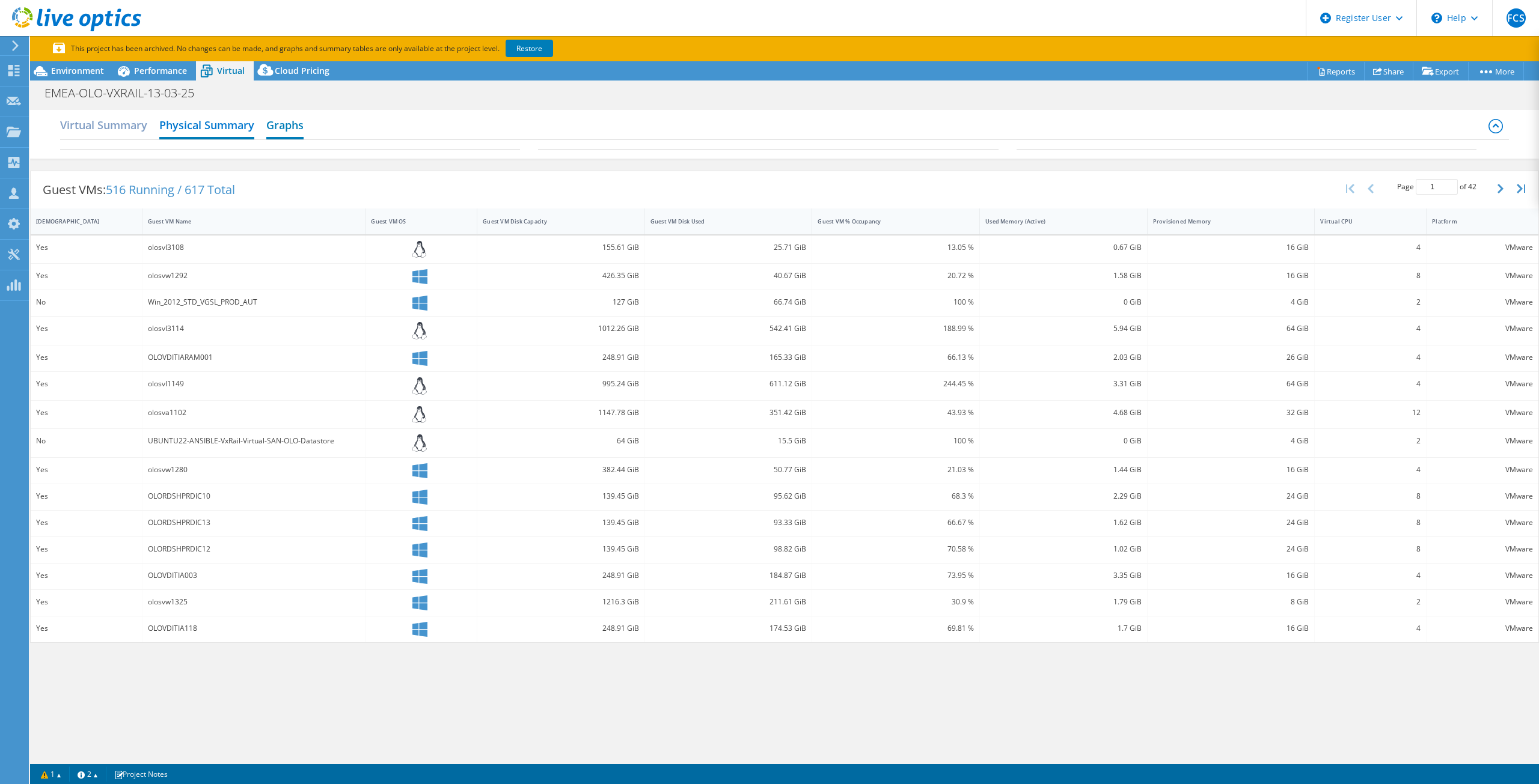
click at [299, 126] on h2 "Graphs" at bounding box center [285, 126] width 38 height 26
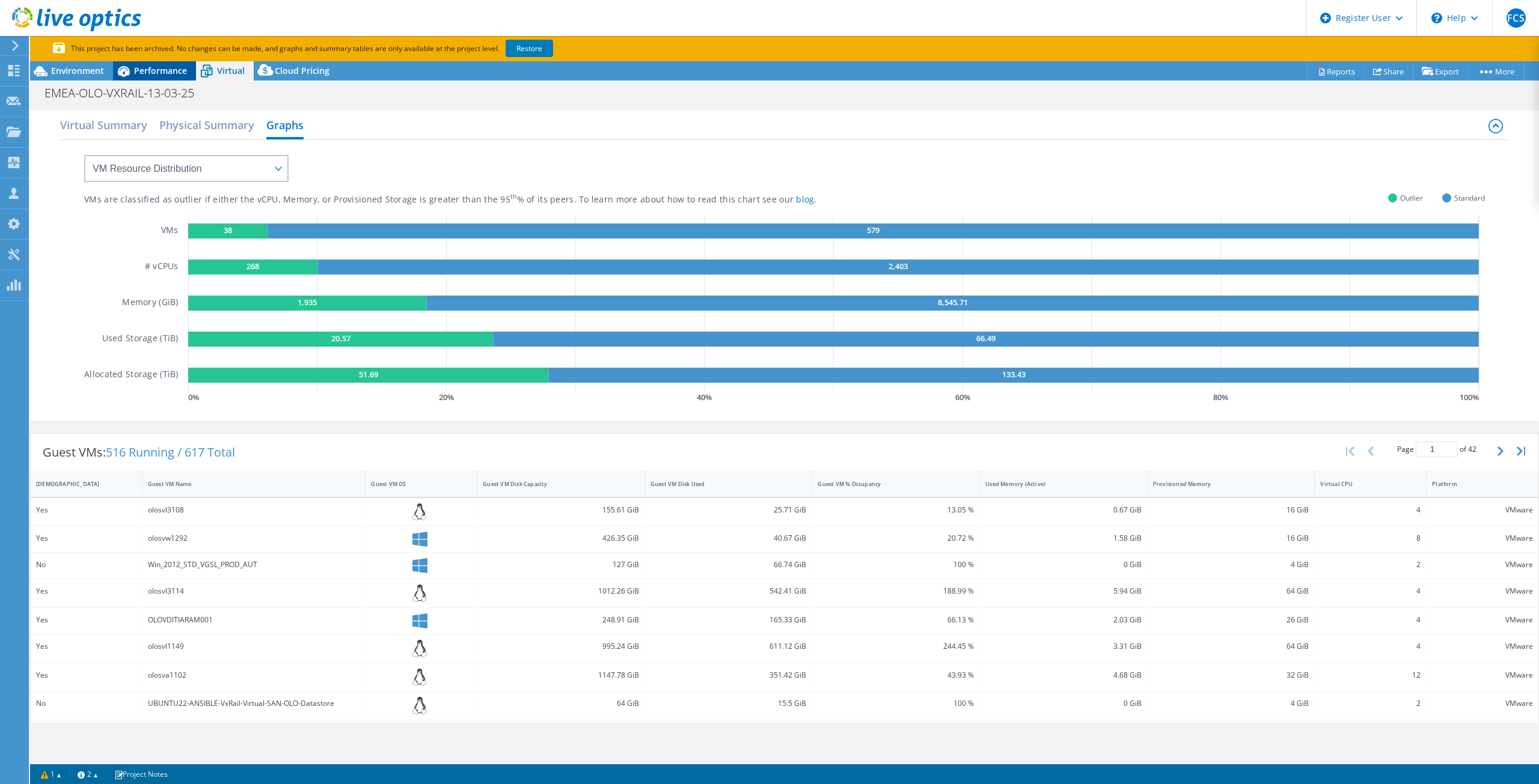
click at [175, 68] on span "Performance" at bounding box center [160, 70] width 53 height 12
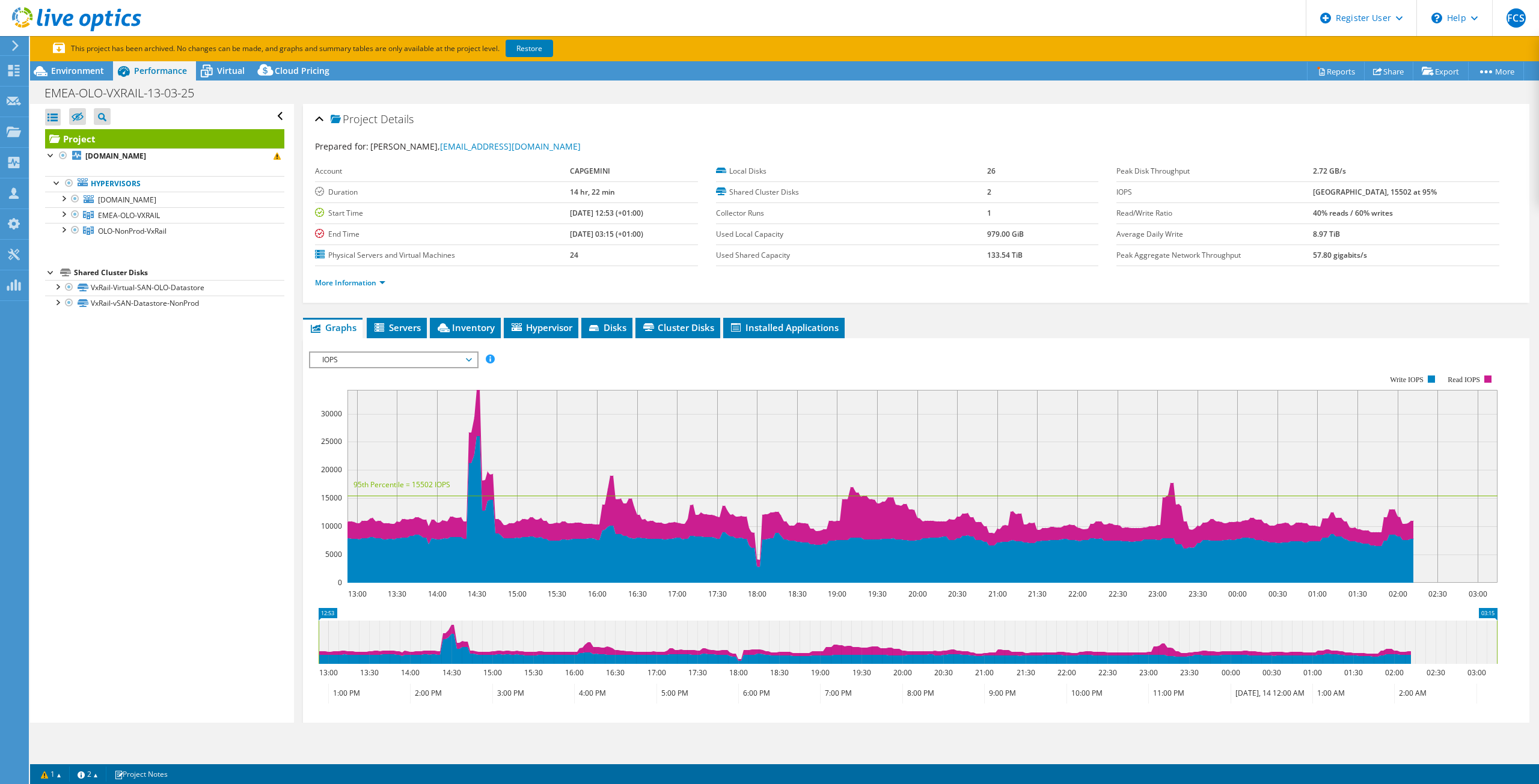
click at [168, 245] on ul "Hypervisors [DOMAIN_NAME] Local VMware Disk (mpx.vmhba0:C0:T2:L0)" at bounding box center [165, 208] width 240 height 87
click at [64, 215] on div at bounding box center [63, 213] width 12 height 12
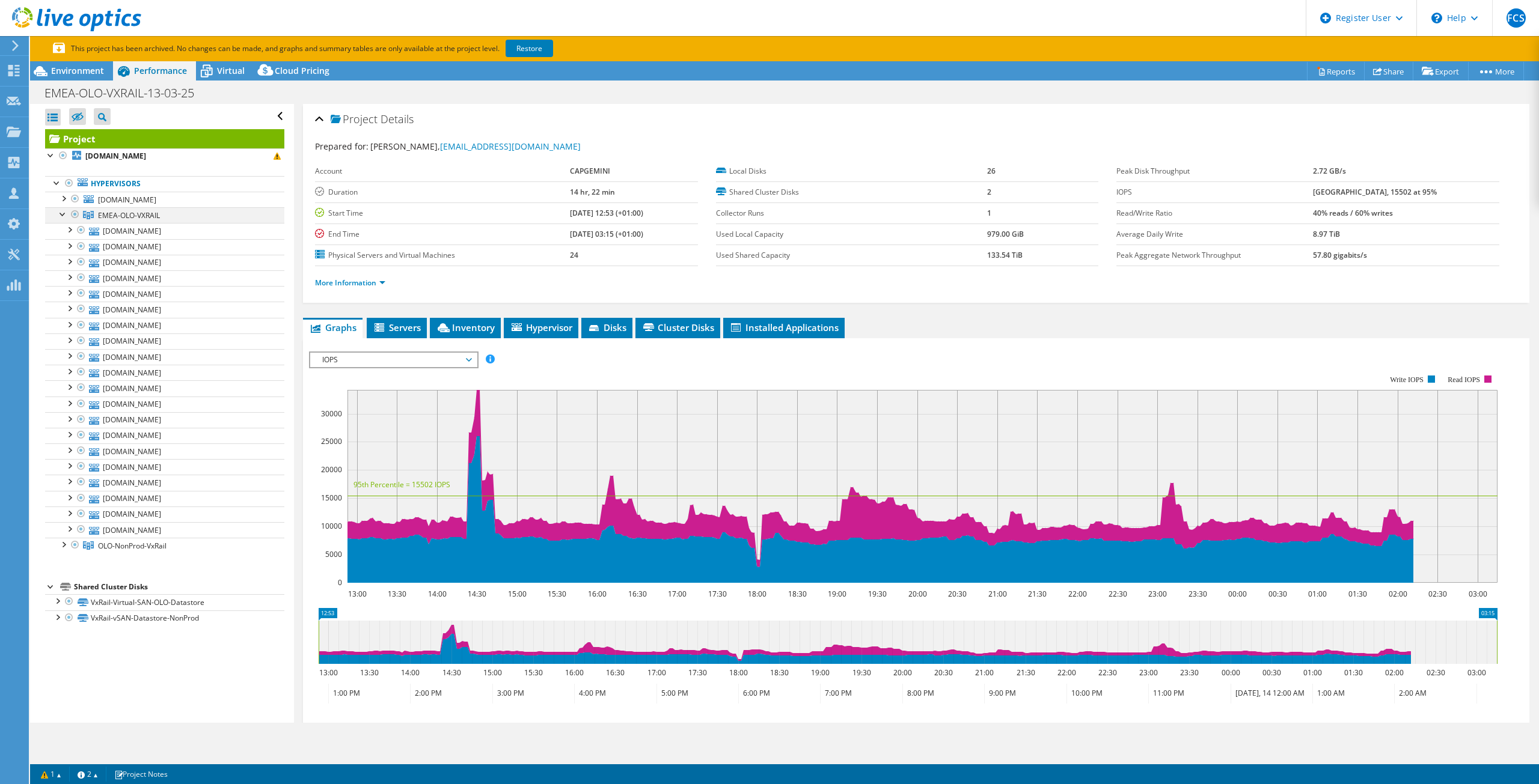
click at [64, 215] on div at bounding box center [63, 213] width 12 height 12
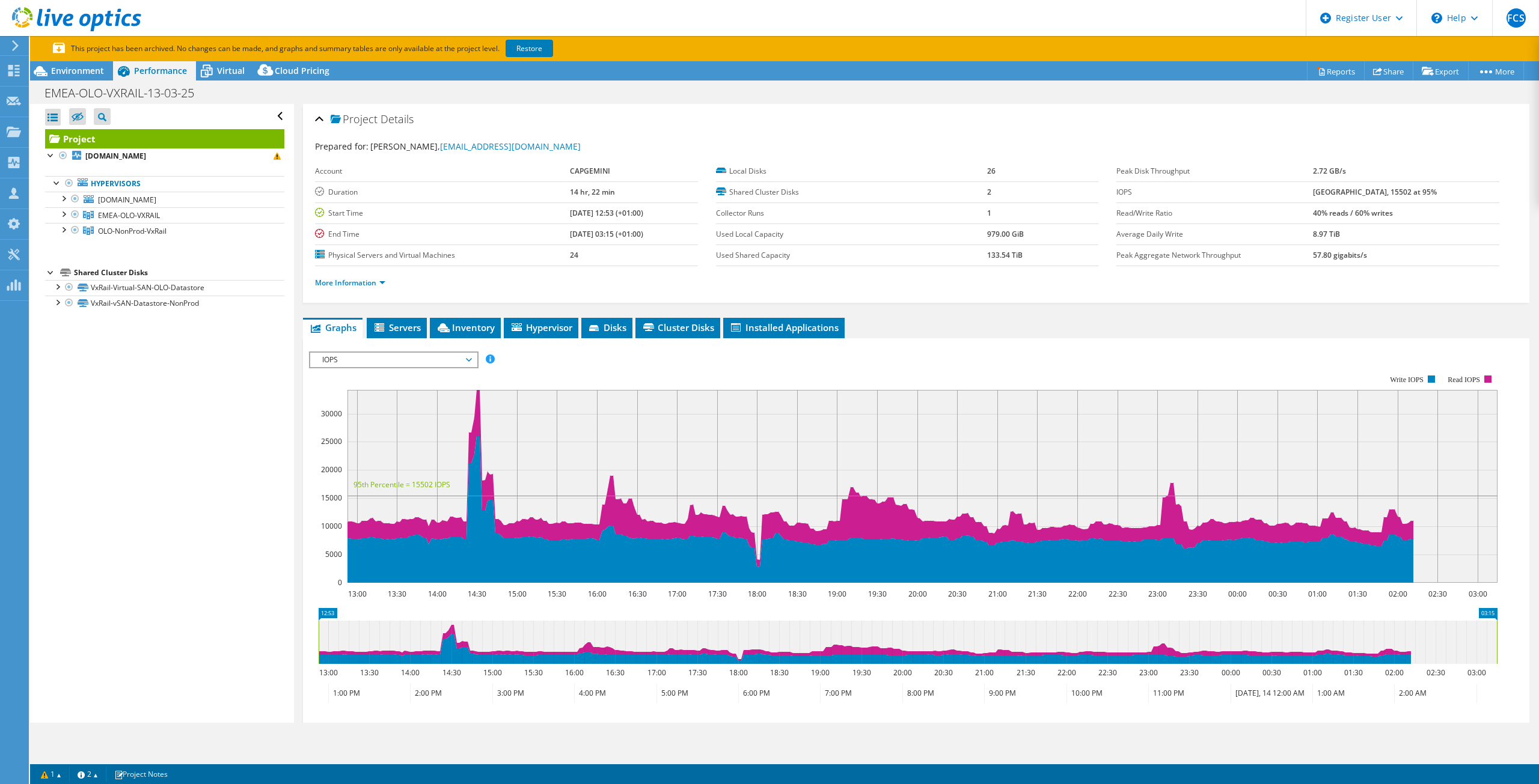
click at [161, 461] on div "Open All Close All Hide Excluded Nodes Project Tree Filter" at bounding box center [161, 413] width 264 height 619
click at [478, 332] on span "Inventory" at bounding box center [465, 327] width 59 height 12
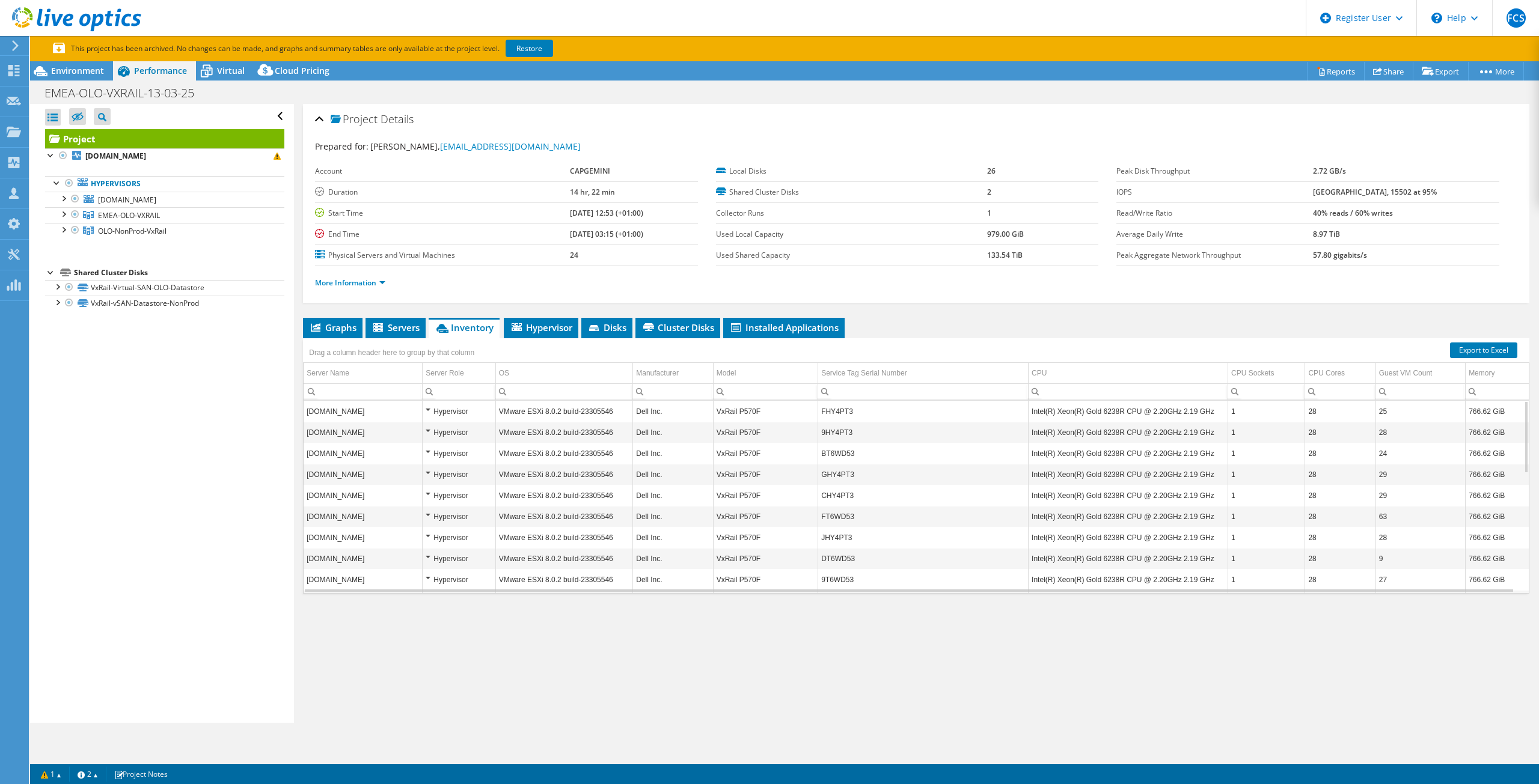
click at [615, 286] on ul "More Information" at bounding box center [916, 281] width 1203 height 16
click at [536, 632] on div "Project Details Prepared for: [PERSON_NAME], [PERSON_NAME][EMAIL_ADDRESS][DOMAI…" at bounding box center [916, 413] width 1244 height 619
click at [100, 74] on span "Environment" at bounding box center [77, 70] width 53 height 12
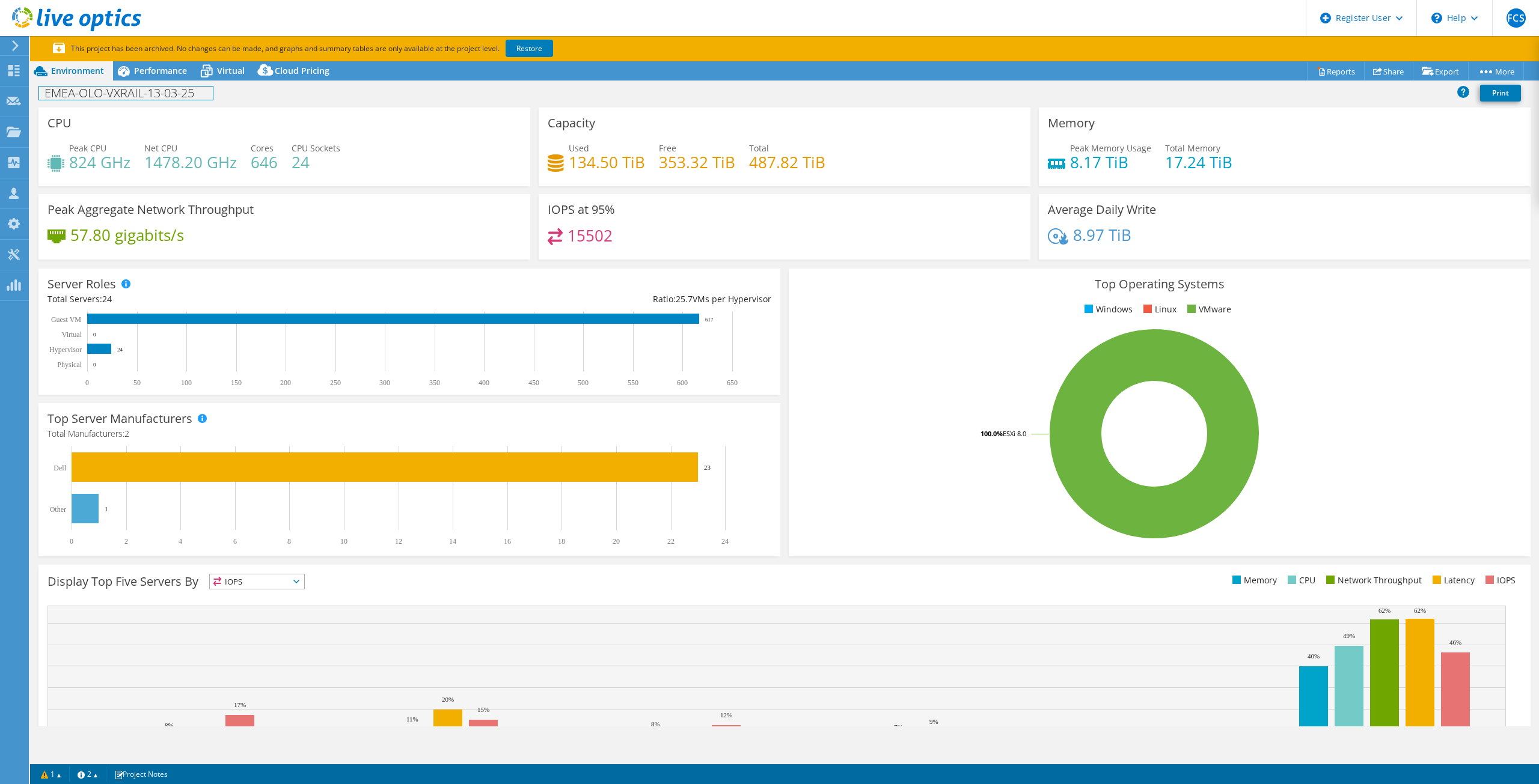
click at [173, 94] on h1 "EMEA-OLO-VXRAIL-13-03-25" at bounding box center [126, 94] width 174 height 14
copy h1 "EMEA-OLO-VXRAIL-13-03-25"
click at [314, 95] on div "EMEA-OLO-VXRAIL-13-03-25 Print" at bounding box center [784, 93] width 1509 height 22
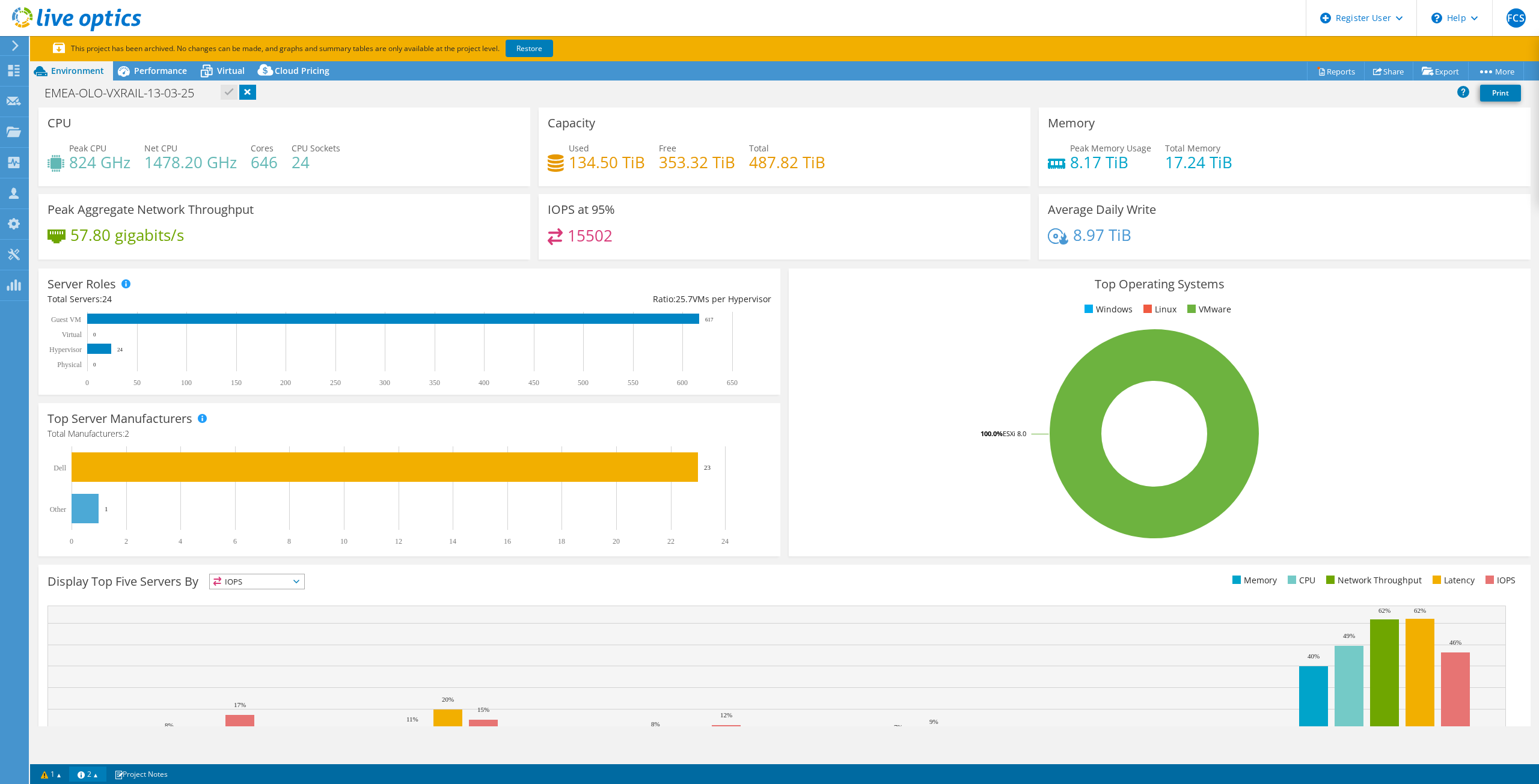
click at [88, 772] on link "2" at bounding box center [88, 774] width 38 height 15
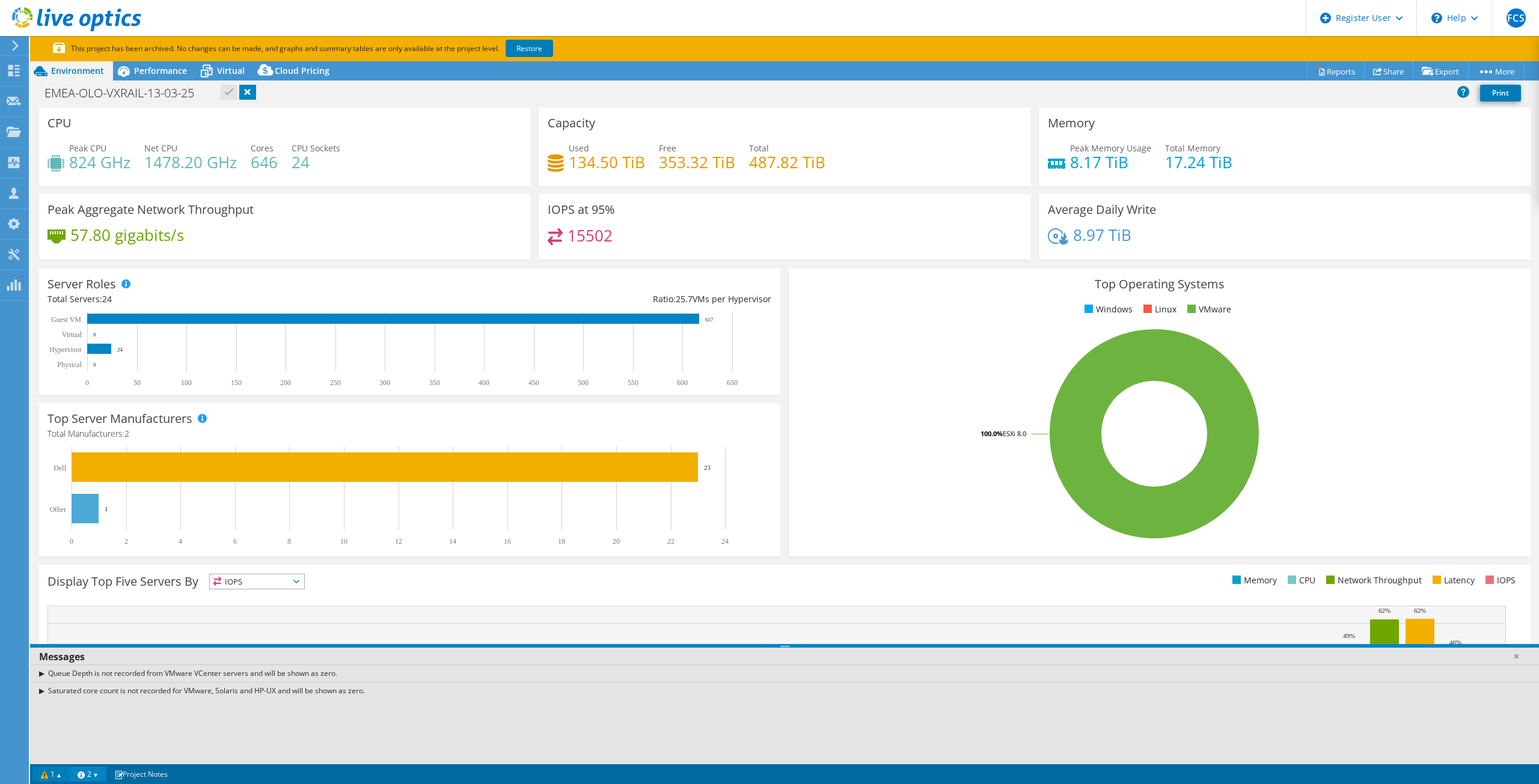
click at [53, 771] on link "1" at bounding box center [51, 774] width 38 height 15
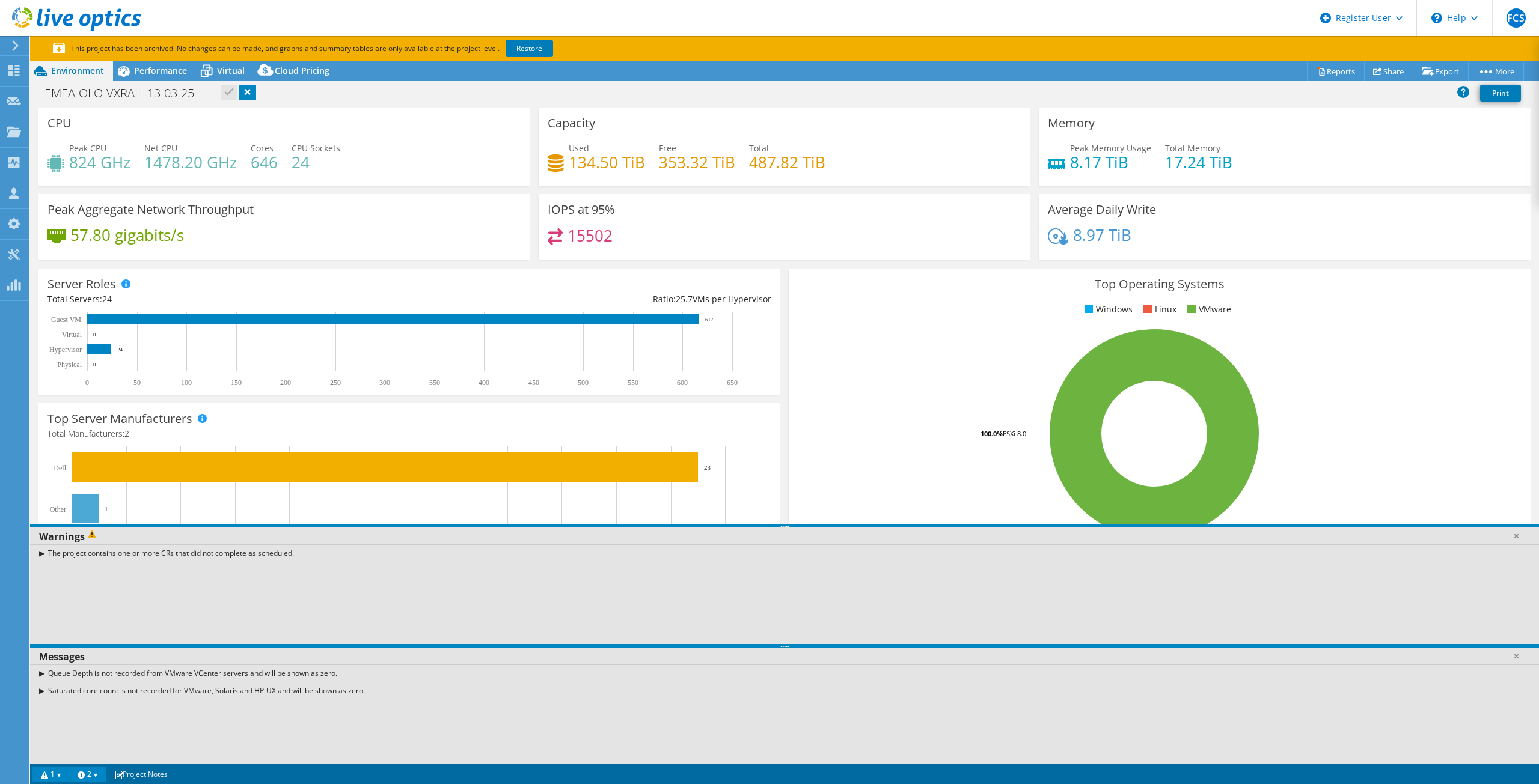
click at [53, 771] on link "1" at bounding box center [51, 774] width 38 height 15
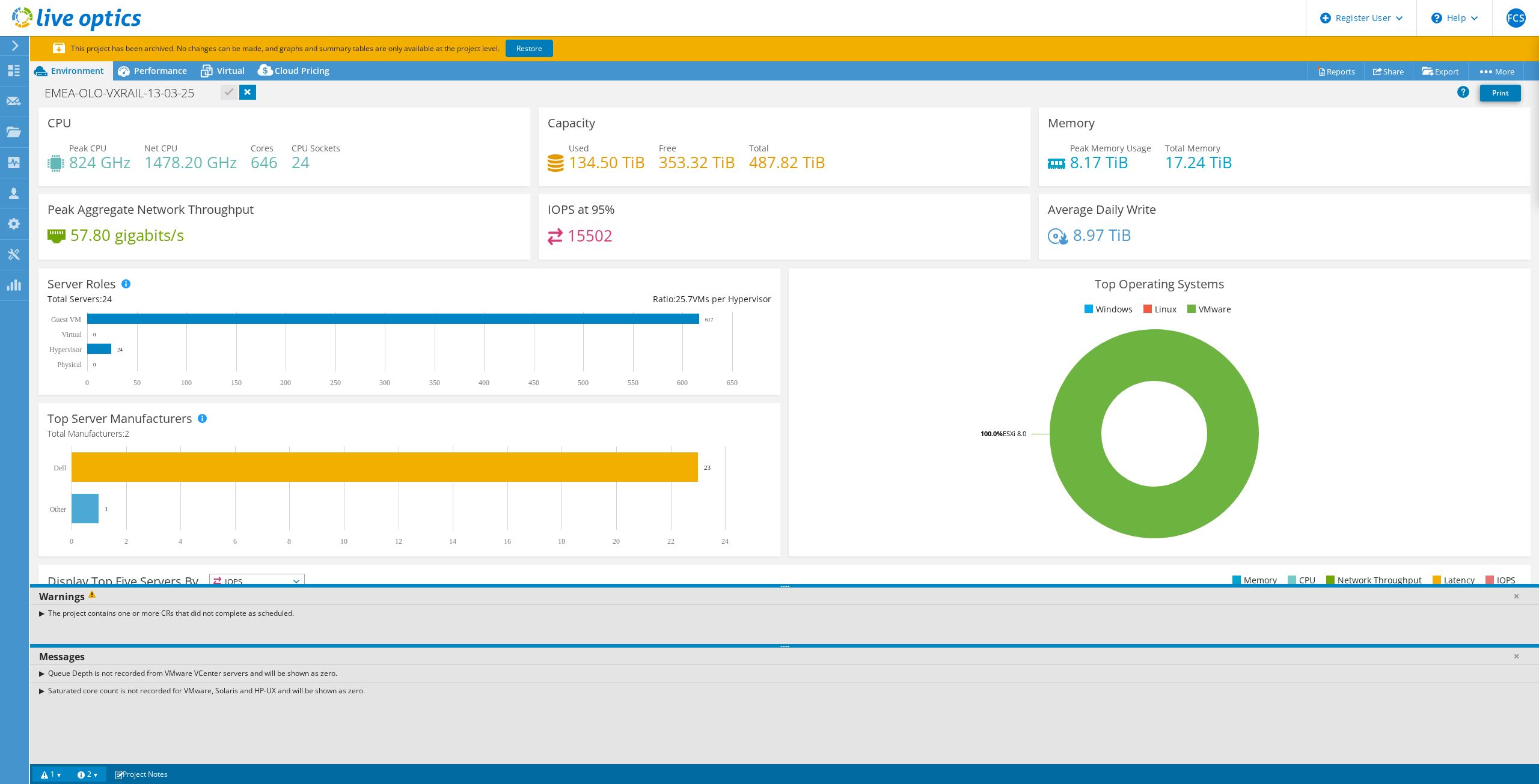
click at [79, 775] on link "2" at bounding box center [88, 774] width 38 height 15
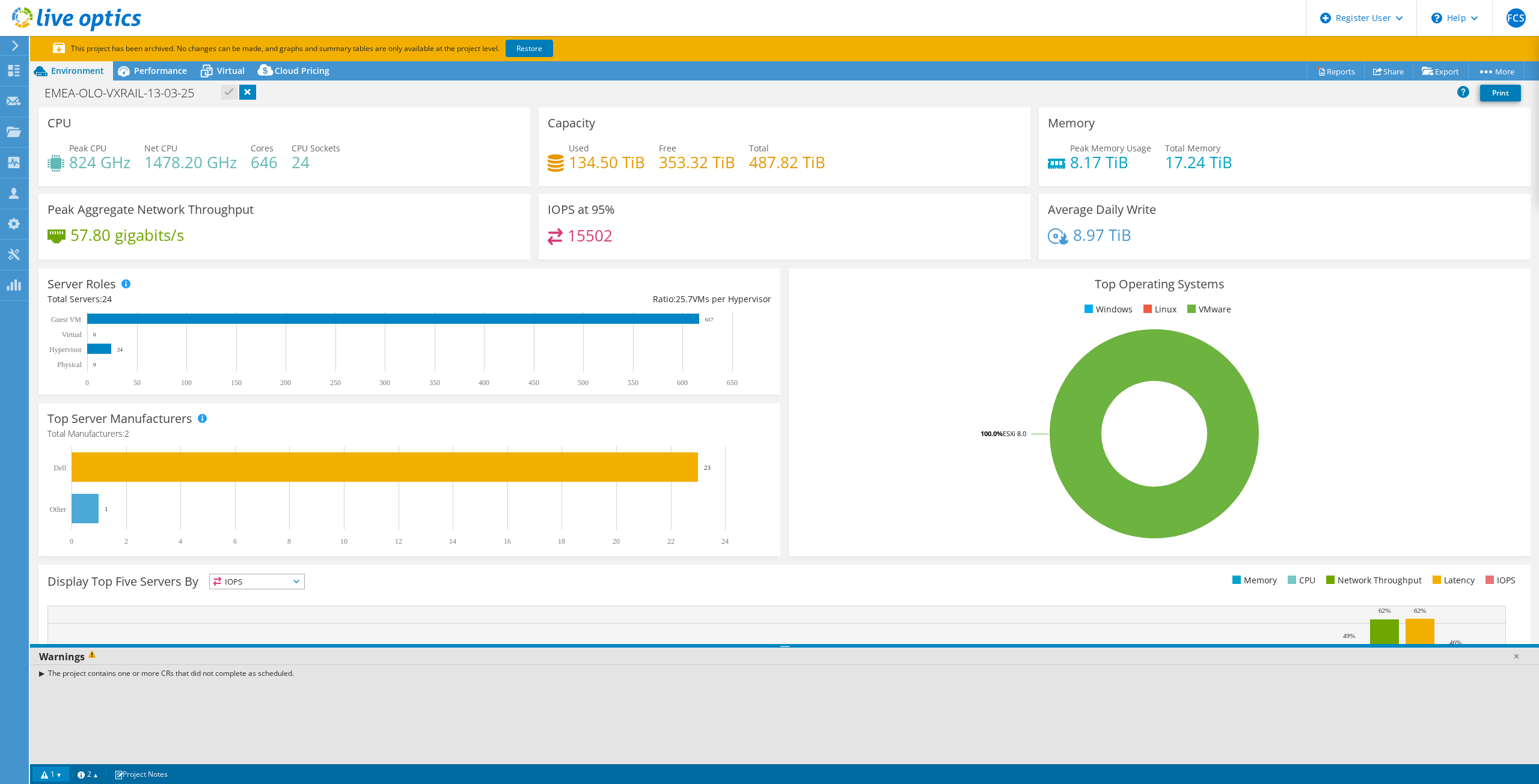
click at [163, 571] on div "Display Top Five Servers By IOPS IOPS" at bounding box center [784, 682] width 1493 height 235
click at [158, 65] on span "Performance" at bounding box center [160, 70] width 53 height 12
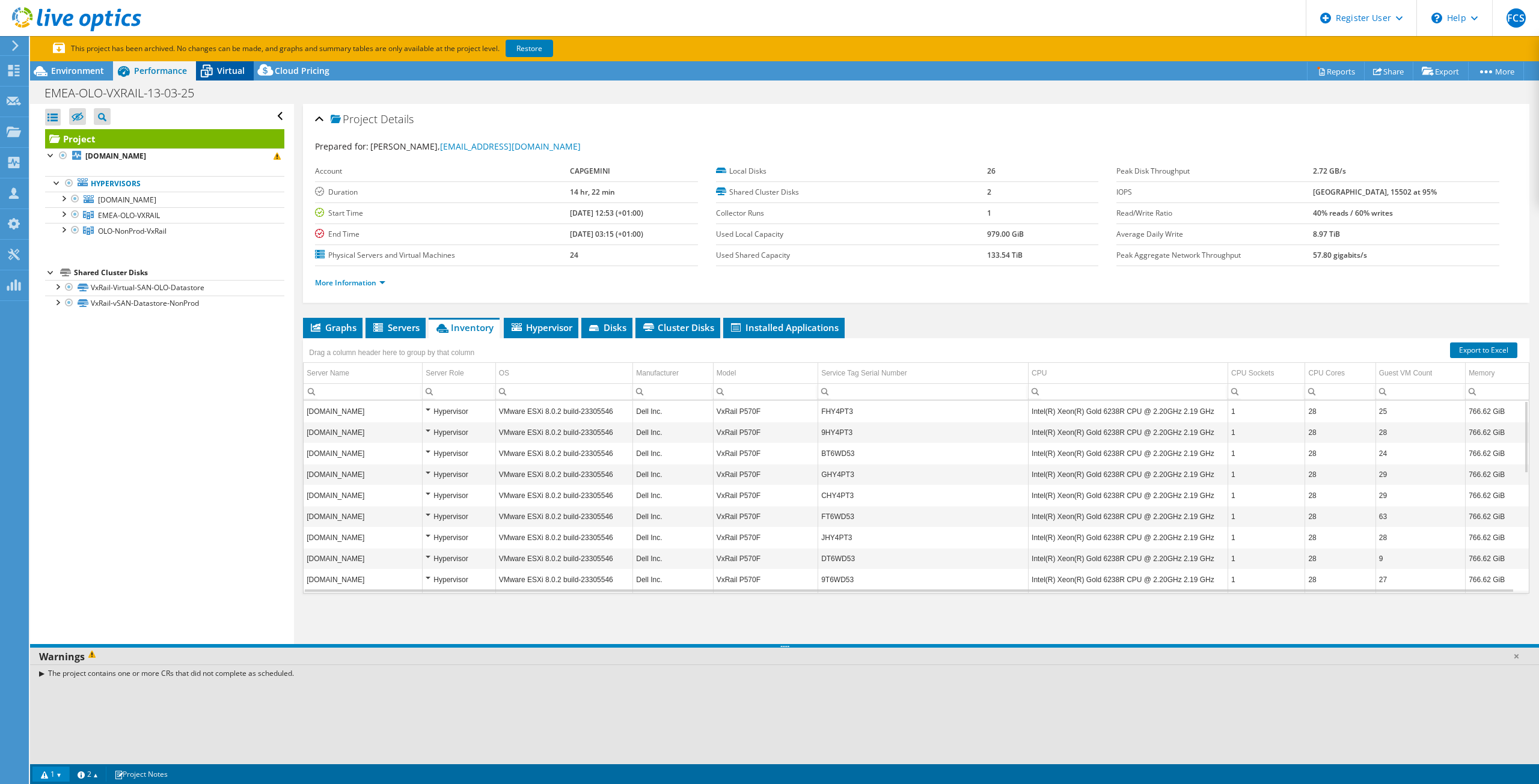
click at [214, 70] on icon at bounding box center [207, 71] width 21 height 21
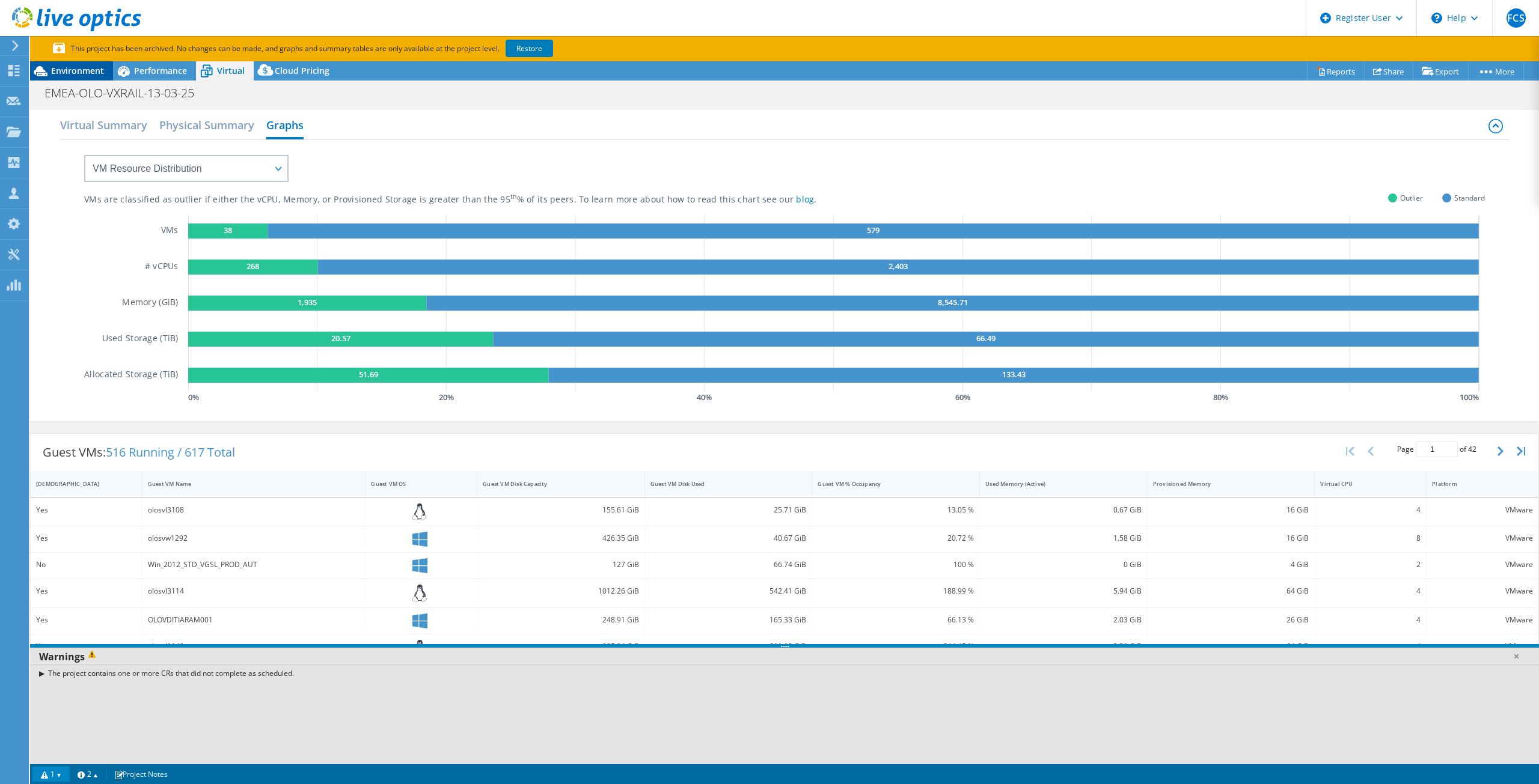
click at [63, 64] on div "Environment" at bounding box center [71, 70] width 83 height 19
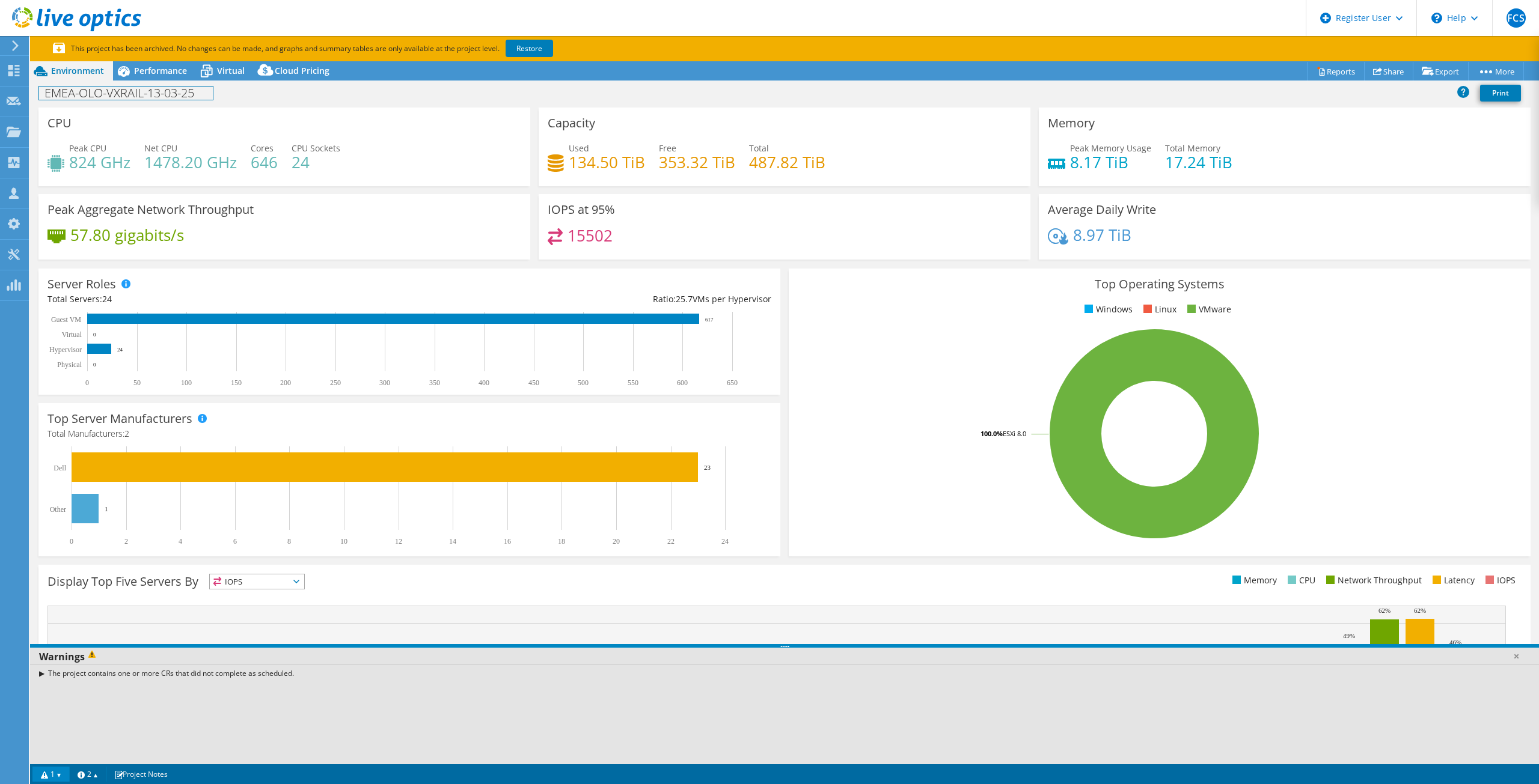
click at [151, 98] on h1 "EMEA-OLO-VXRAIL-13-03-25" at bounding box center [126, 94] width 174 height 14
